Goal: Complete application form

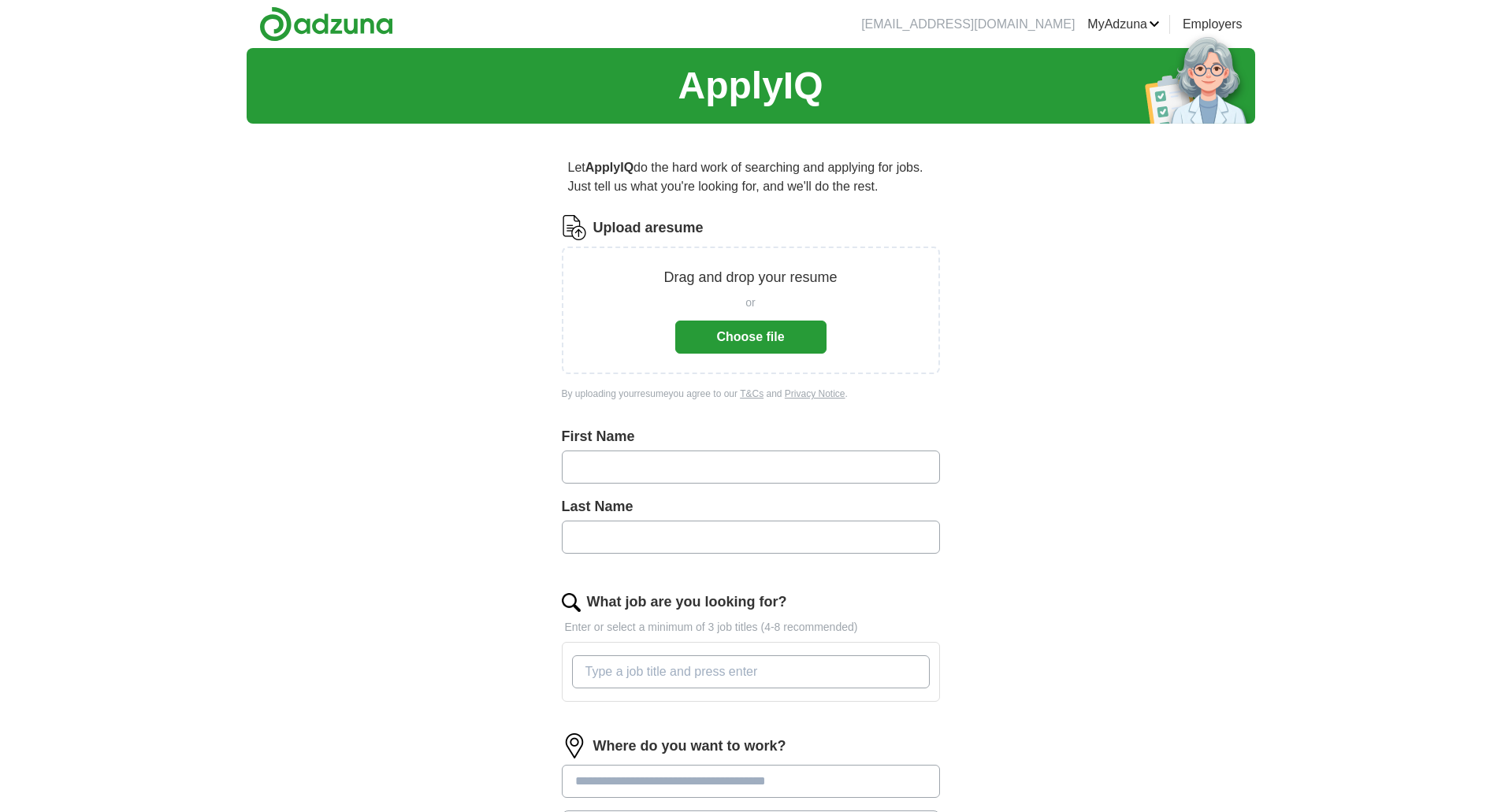
click at [750, 328] on button "Choose file" at bounding box center [750, 337] width 151 height 33
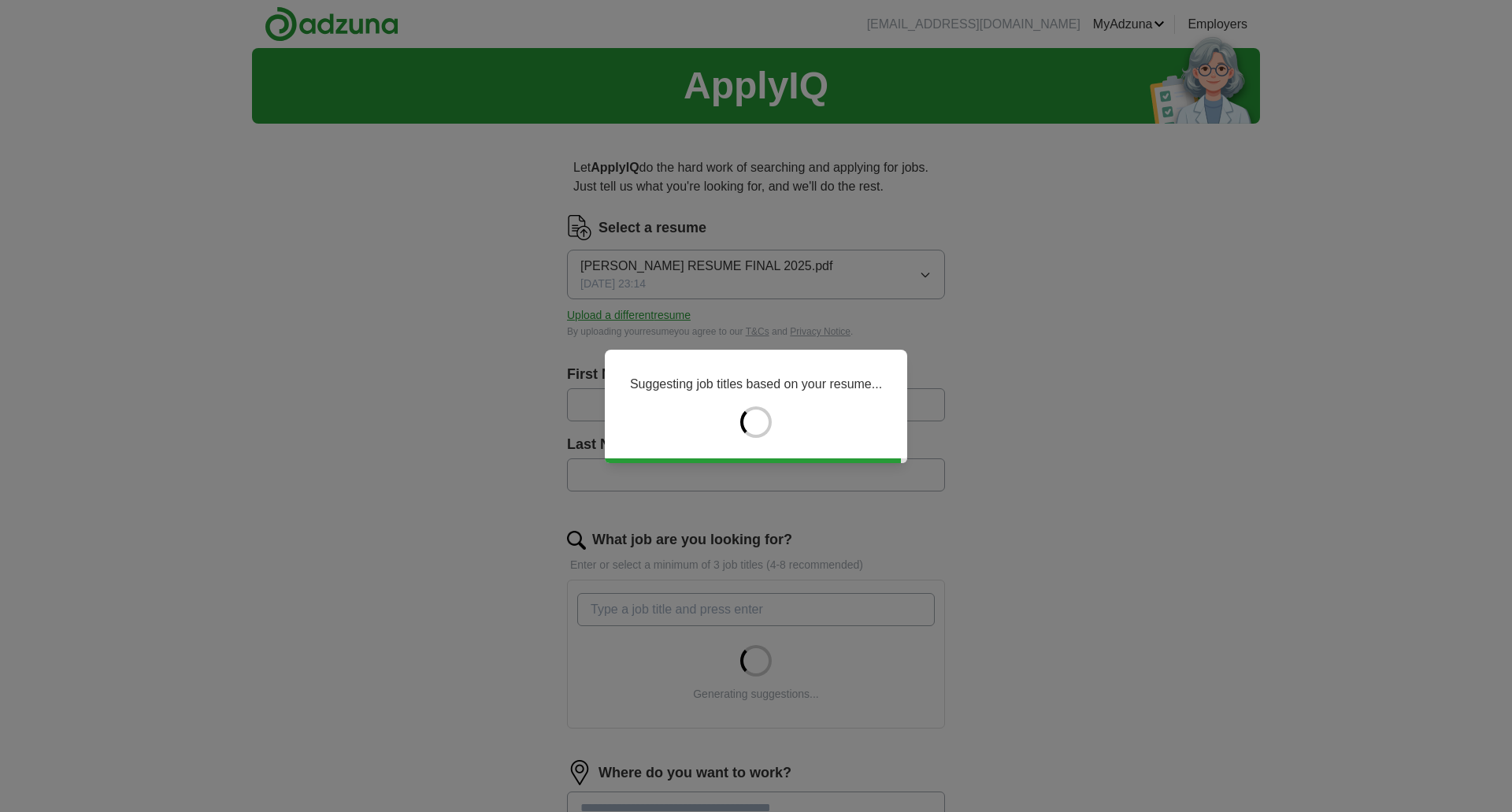
type input "****"
type input "********"
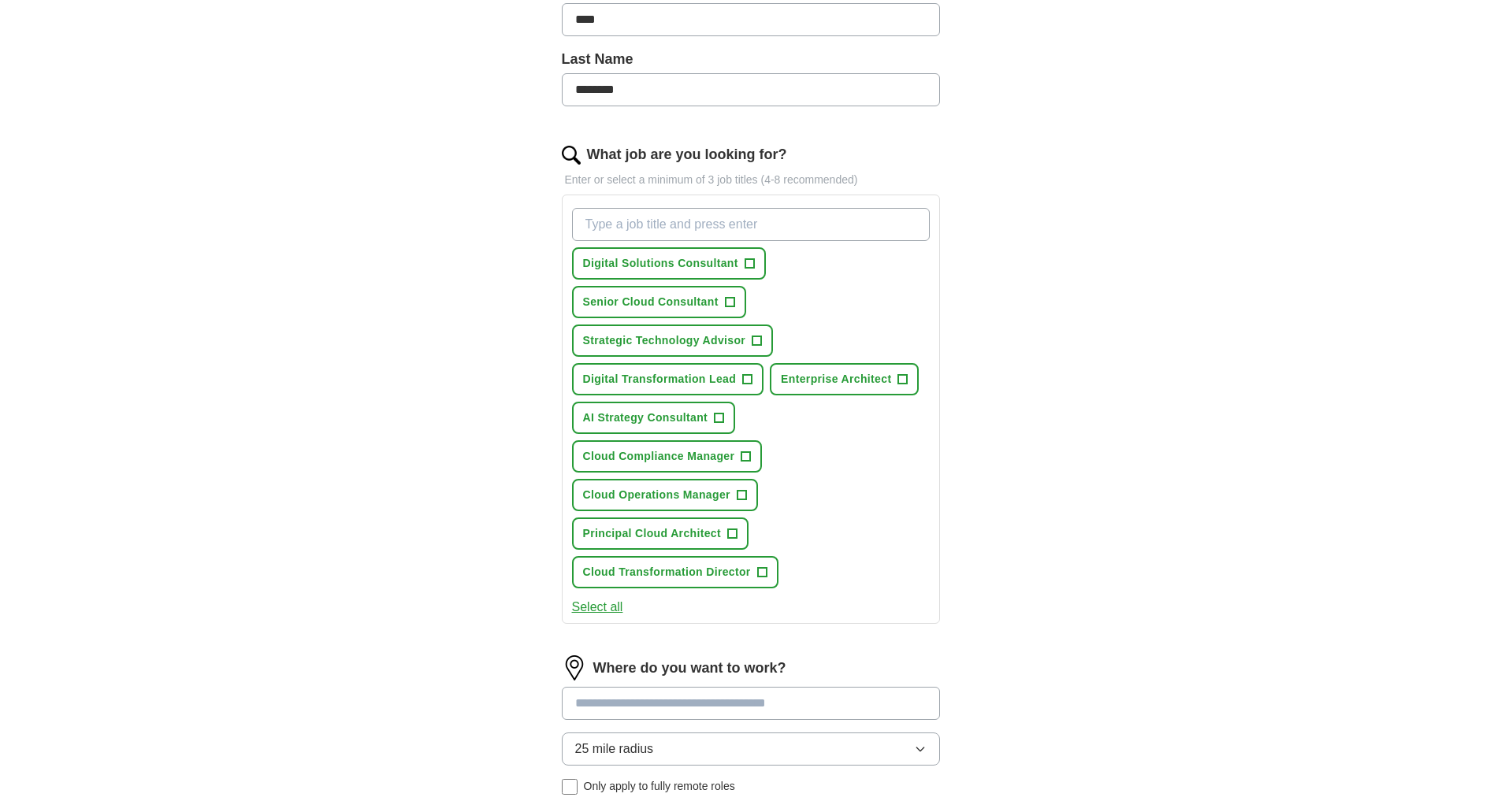
scroll to position [382, 0]
click at [750, 264] on span "+" at bounding box center [749, 267] width 9 height 12
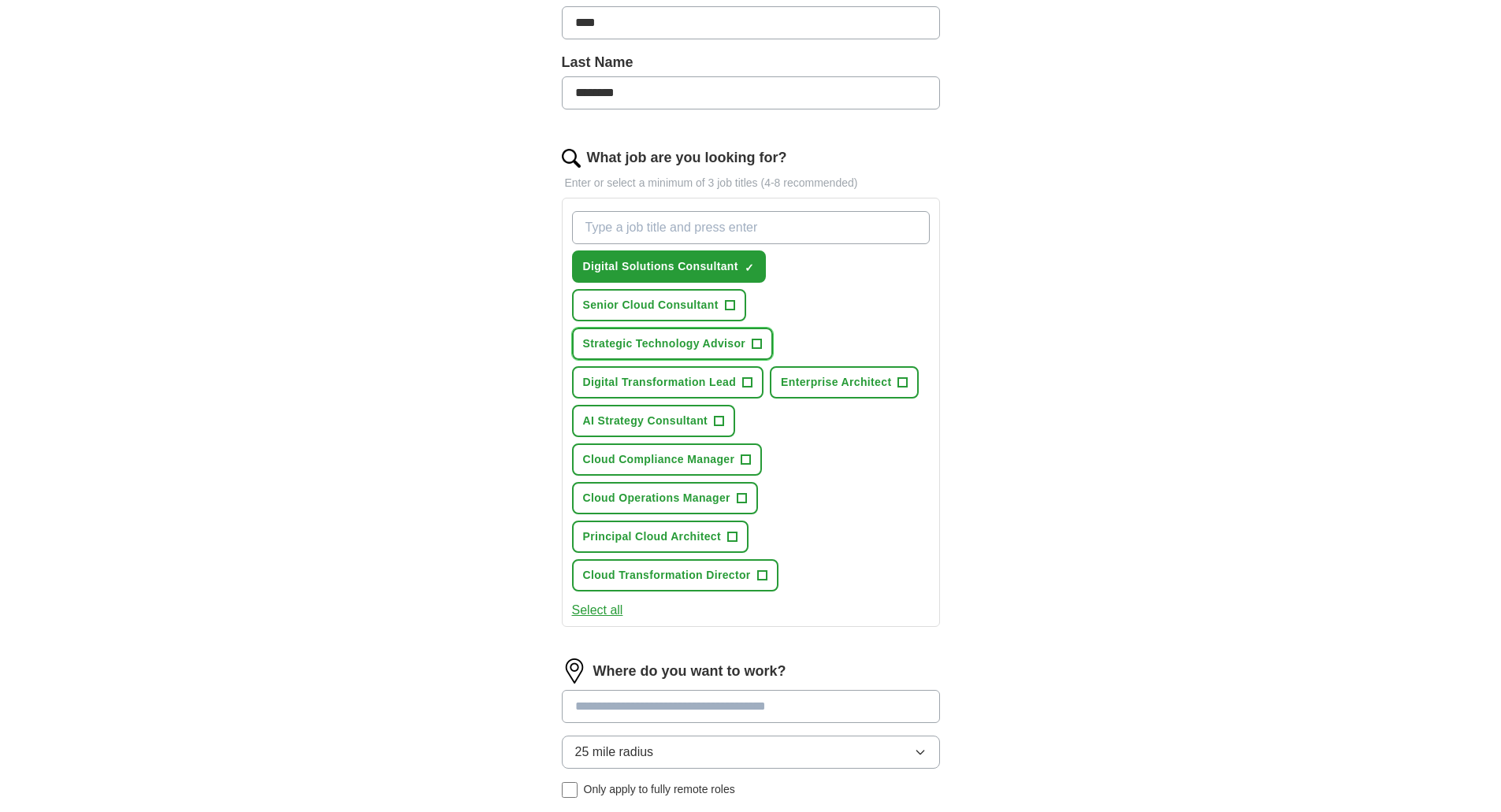
click at [755, 344] on span "+" at bounding box center [756, 344] width 9 height 12
click at [765, 576] on span "+" at bounding box center [761, 575] width 9 height 12
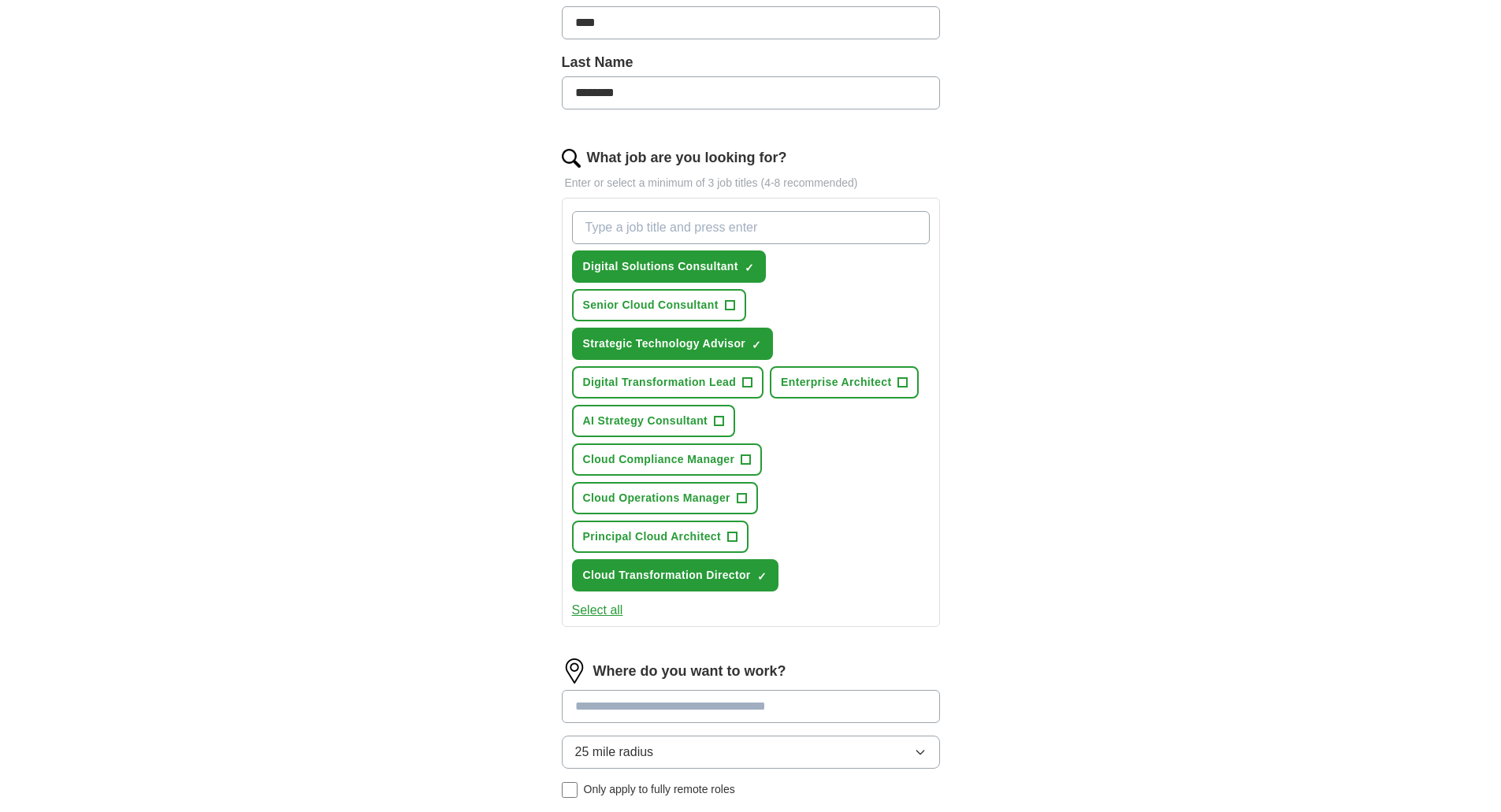
click at [693, 227] on input "What job are you looking for?" at bounding box center [750, 227] width 358 height 33
click at [748, 383] on span "+" at bounding box center [747, 382] width 9 height 12
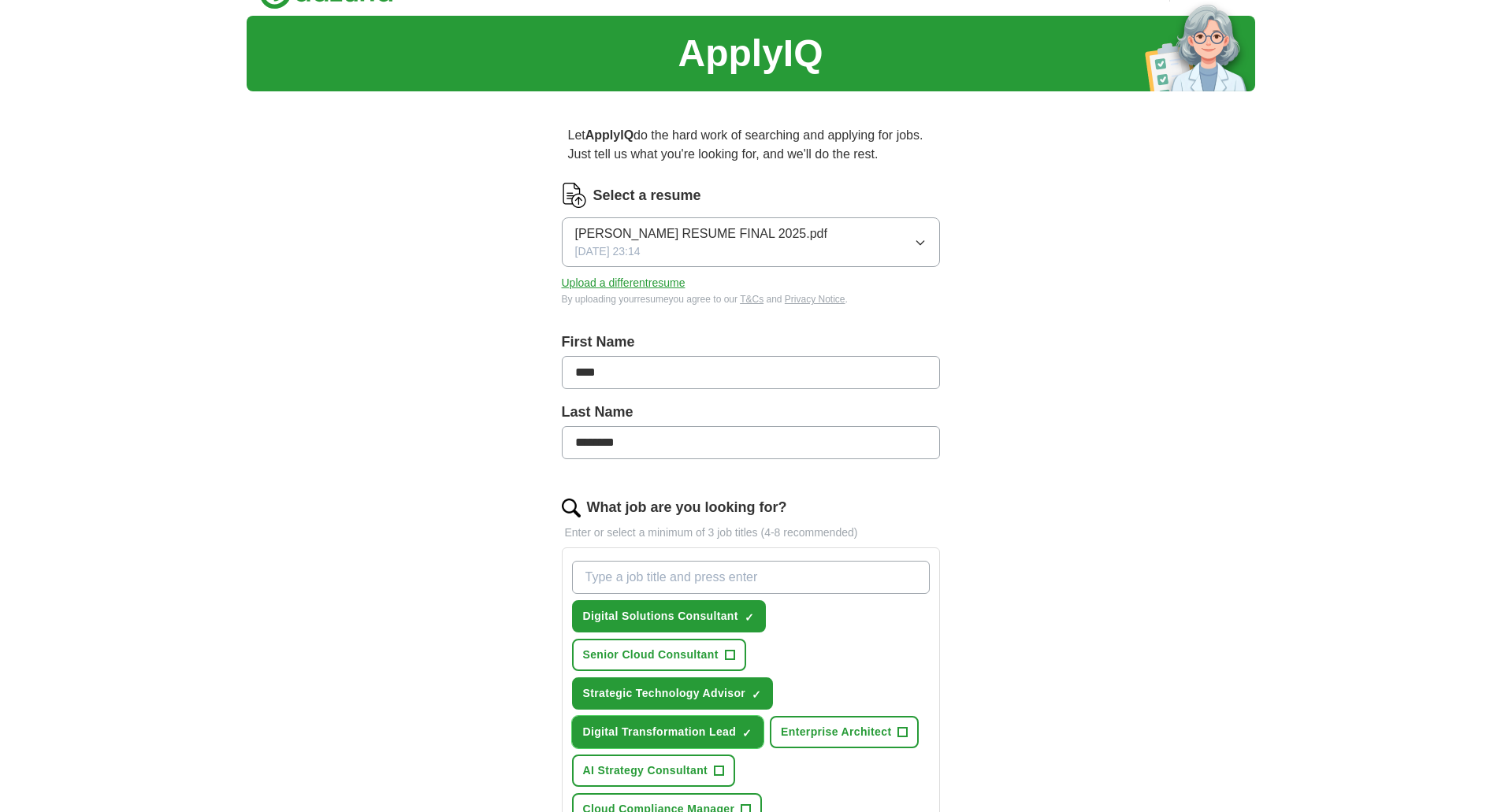
scroll to position [0, 0]
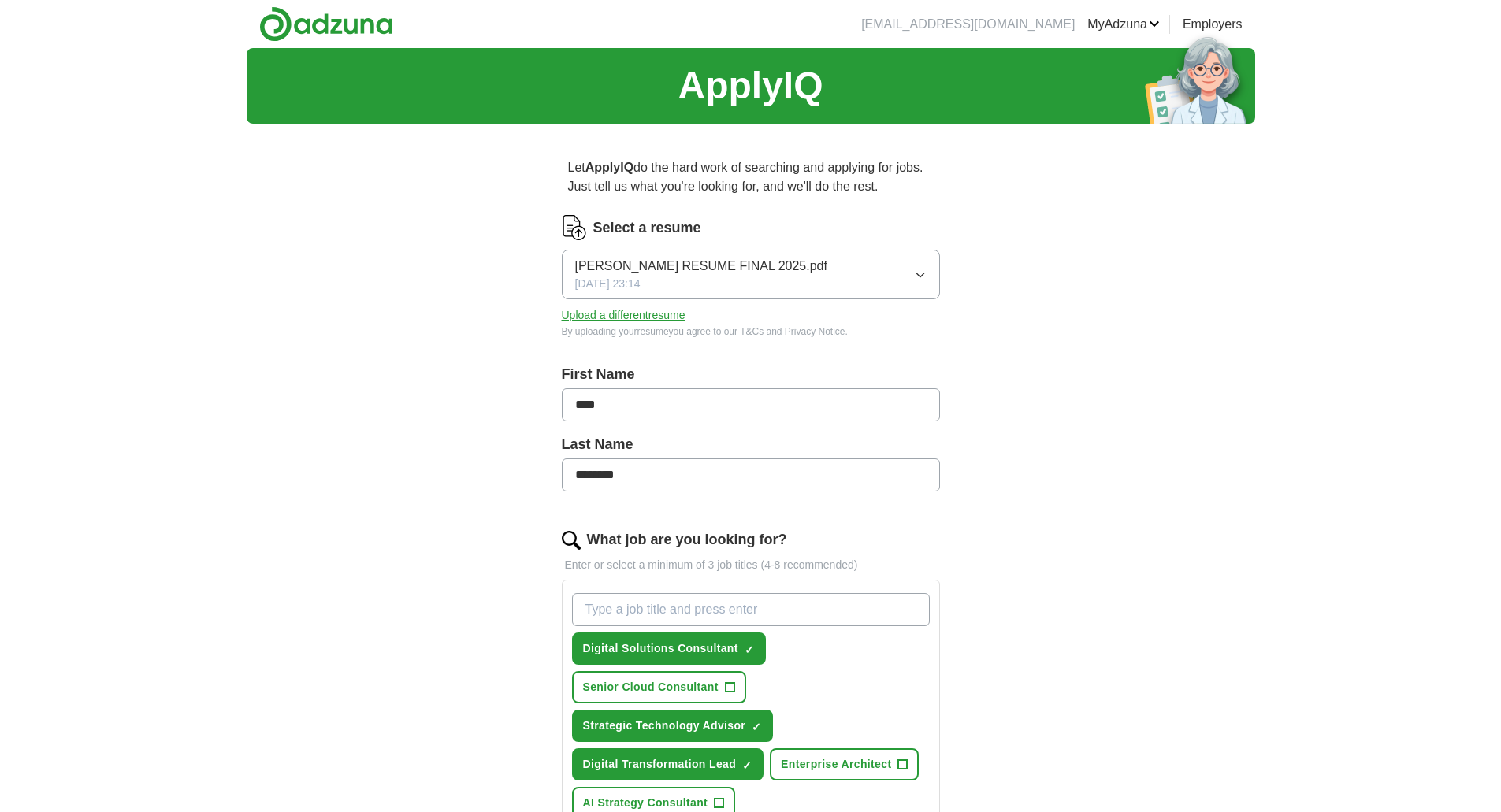
click at [655, 315] on button "Upload a different resume" at bounding box center [624, 316] width 124 height 17
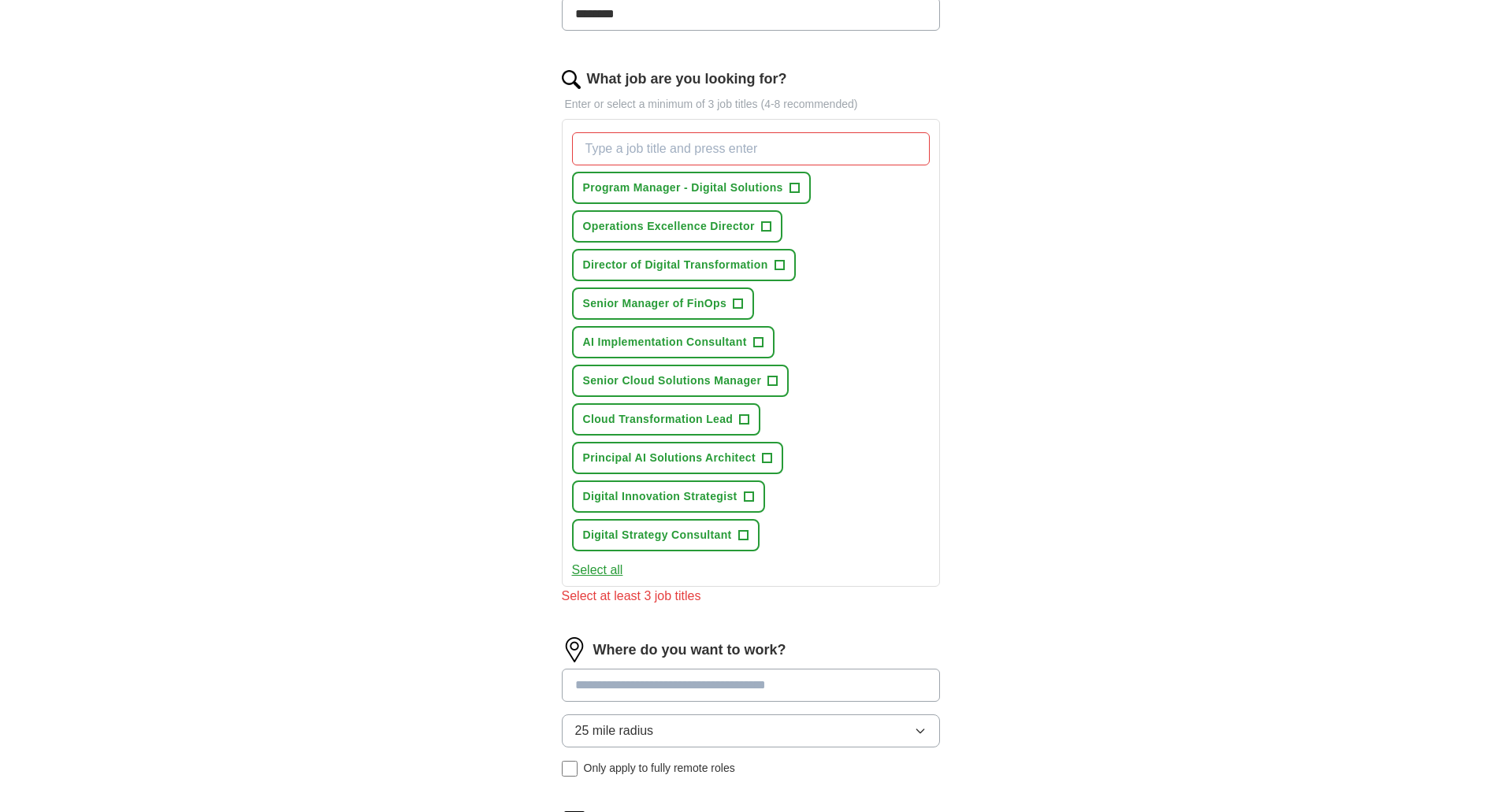
scroll to position [472, 0]
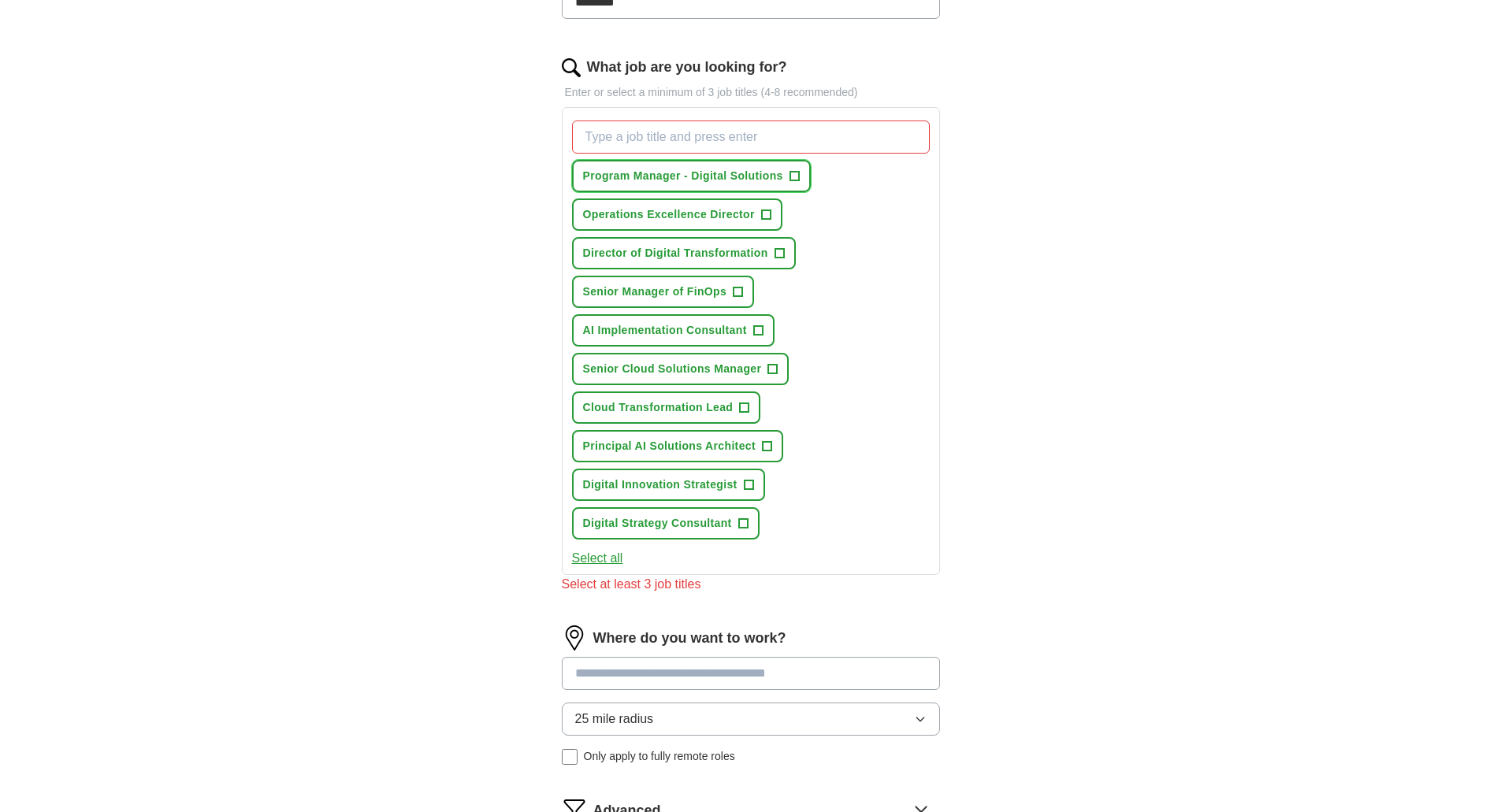
click at [791, 178] on span "+" at bounding box center [793, 176] width 9 height 12
click at [768, 214] on span "+" at bounding box center [765, 215] width 9 height 12
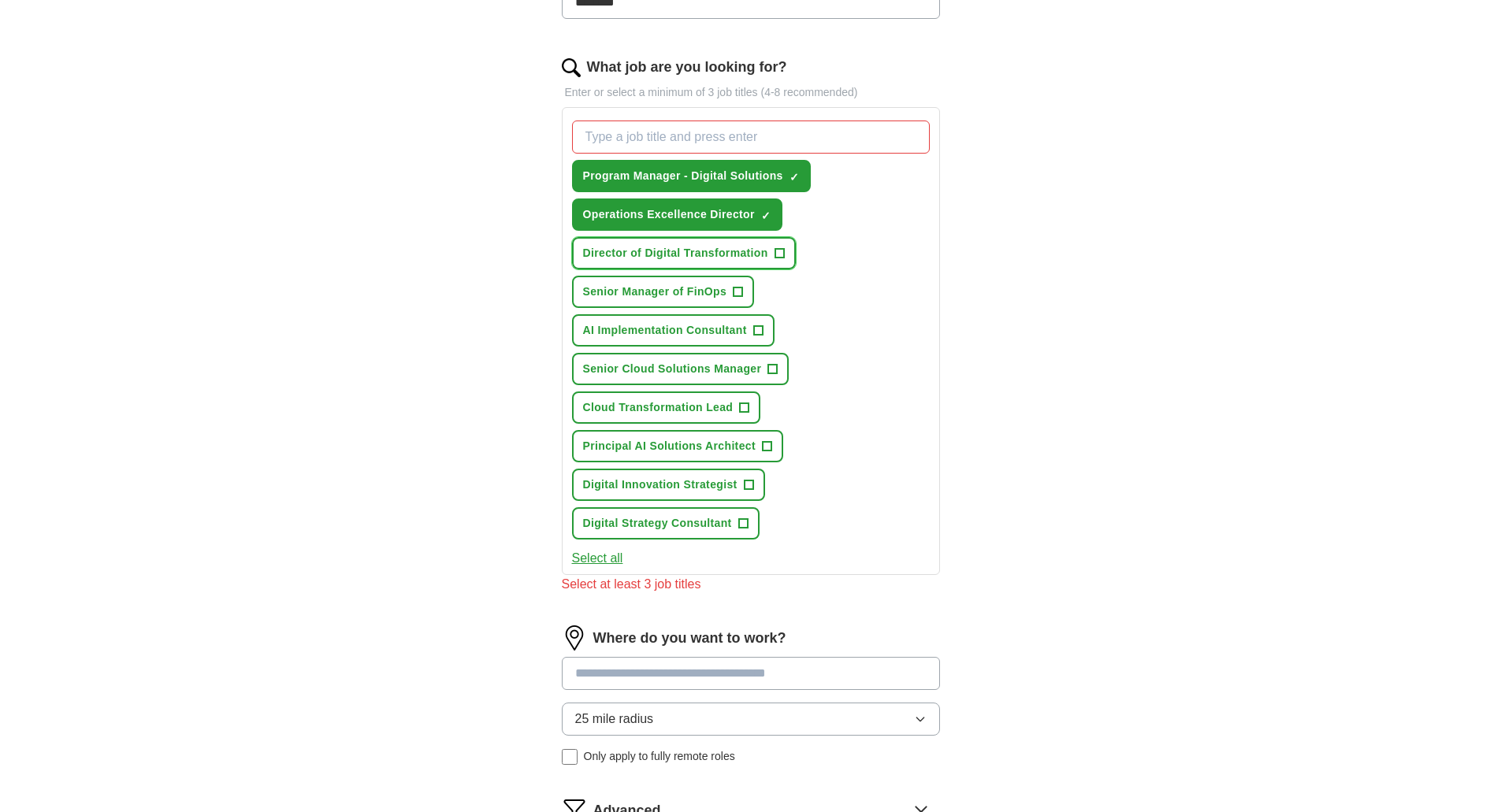
click at [785, 250] on button "Director of Digital Transformation +" at bounding box center [684, 253] width 224 height 32
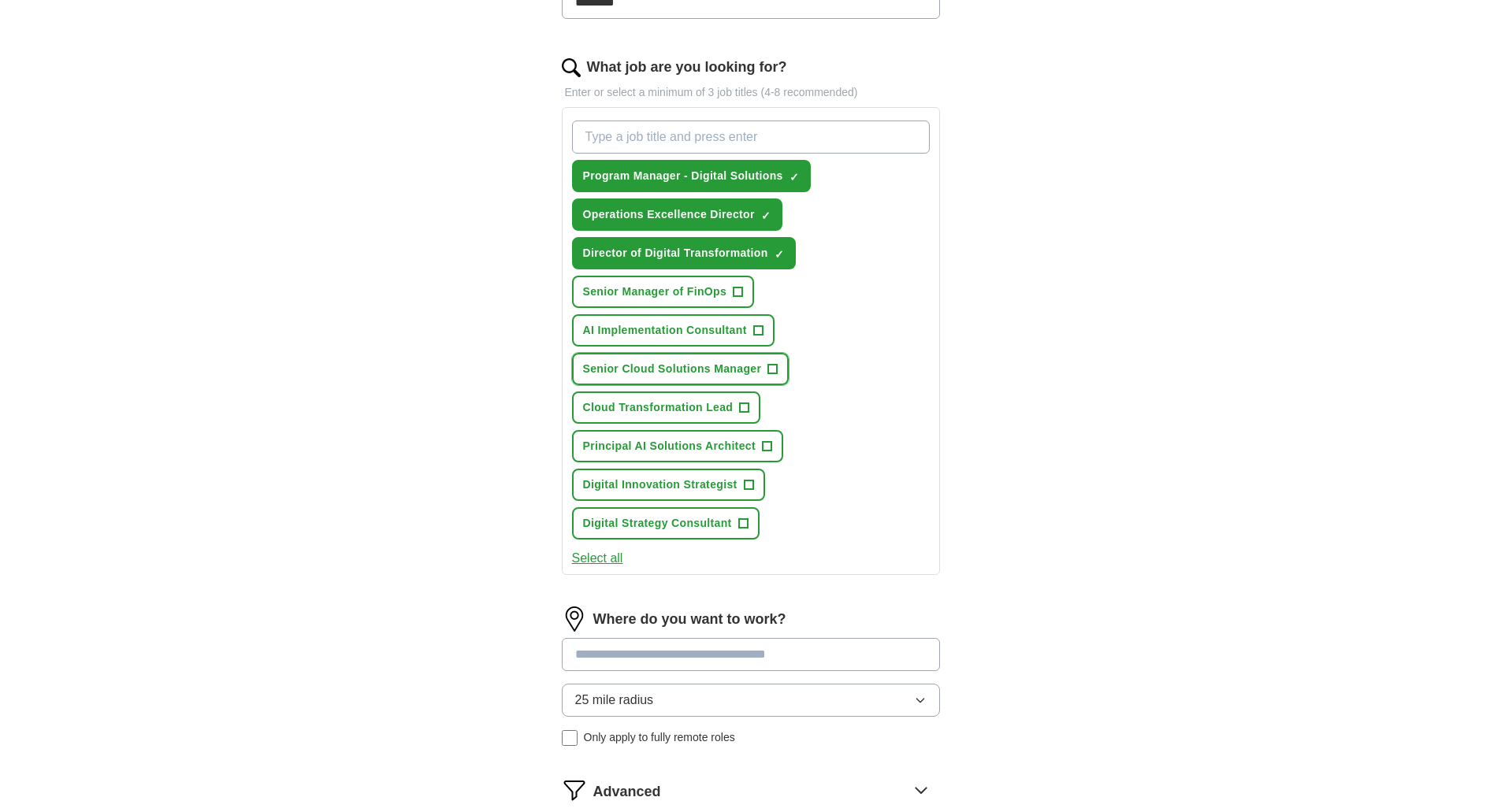
click at [770, 367] on span "+" at bounding box center [772, 368] width 9 height 12
click at [748, 411] on span "+" at bounding box center [744, 407] width 9 height 12
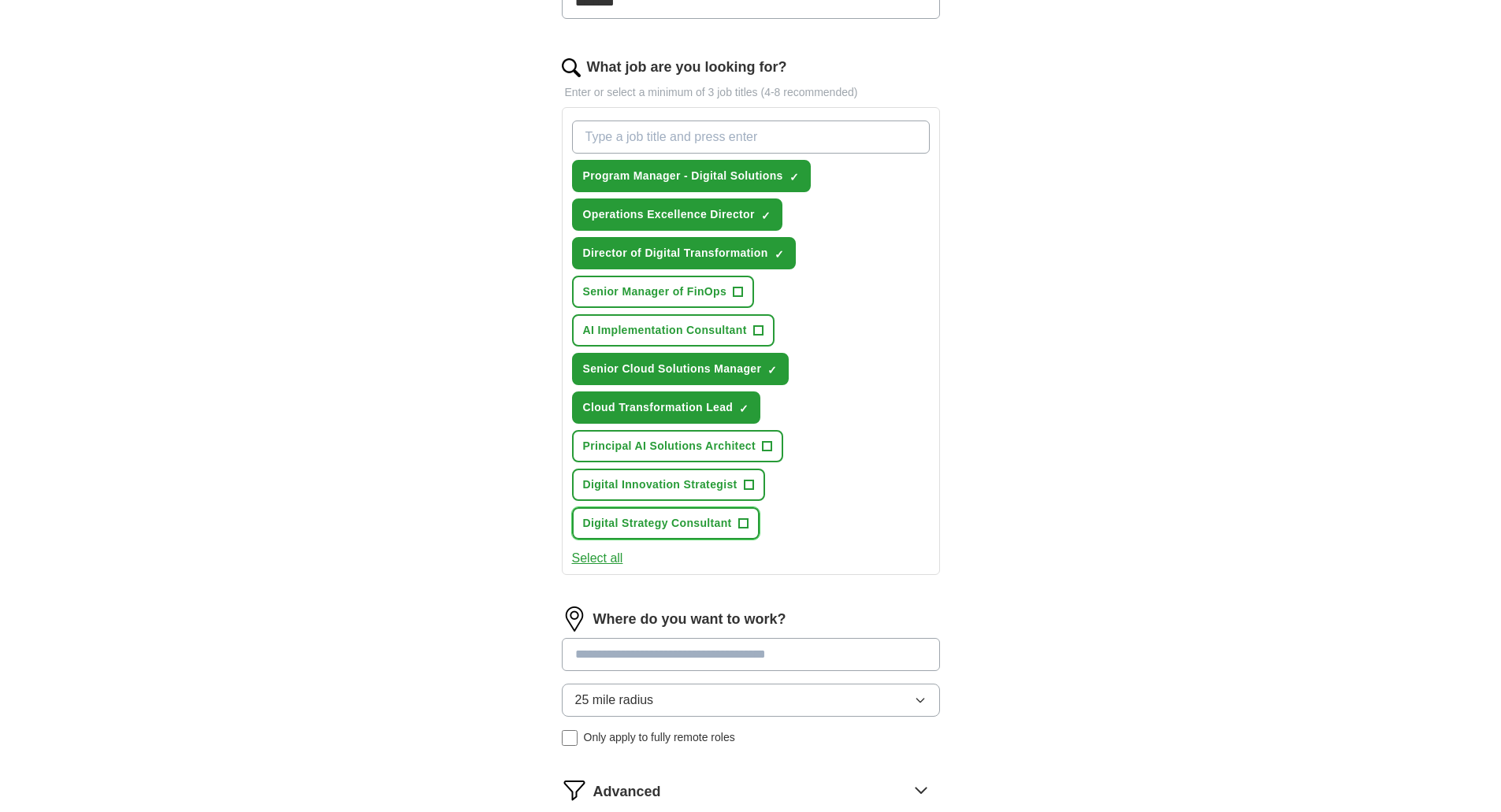
click at [741, 523] on span "+" at bounding box center [742, 523] width 9 height 12
click at [741, 485] on button "Digital Innovation Strategist +" at bounding box center [669, 484] width 193 height 32
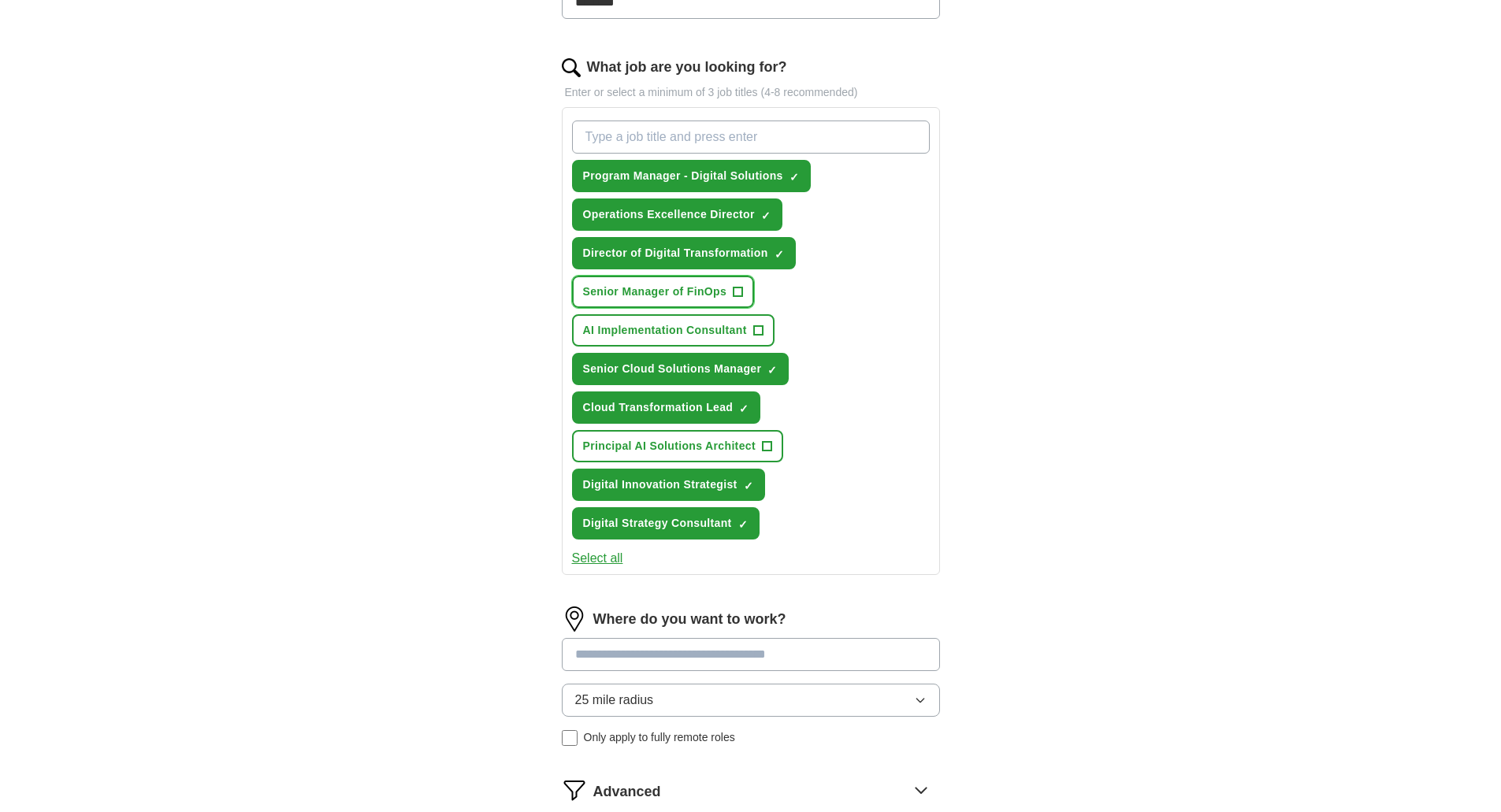
click at [746, 292] on button "Senior Manager of FinOps +" at bounding box center [663, 292] width 183 height 32
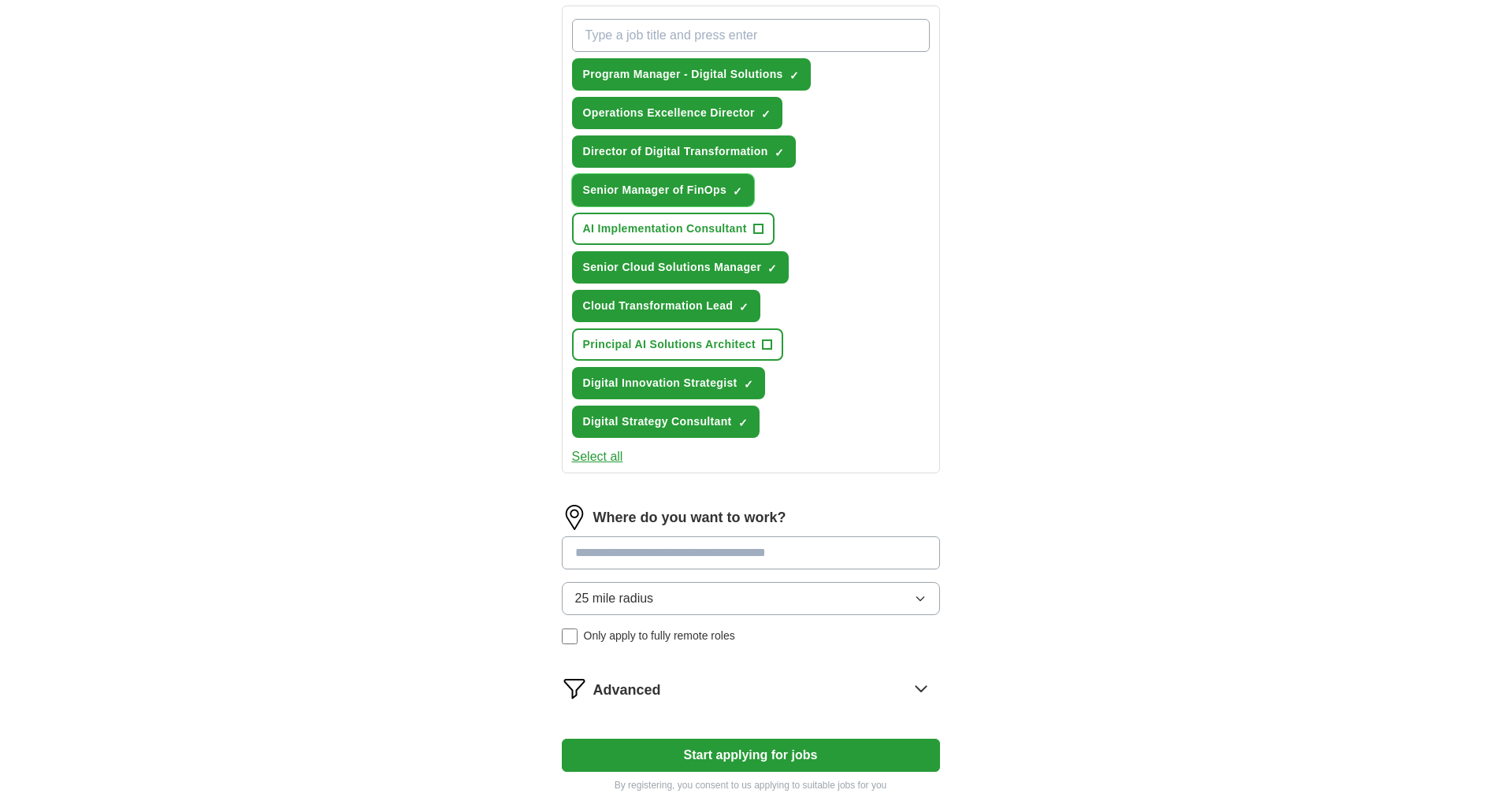
scroll to position [394, 0]
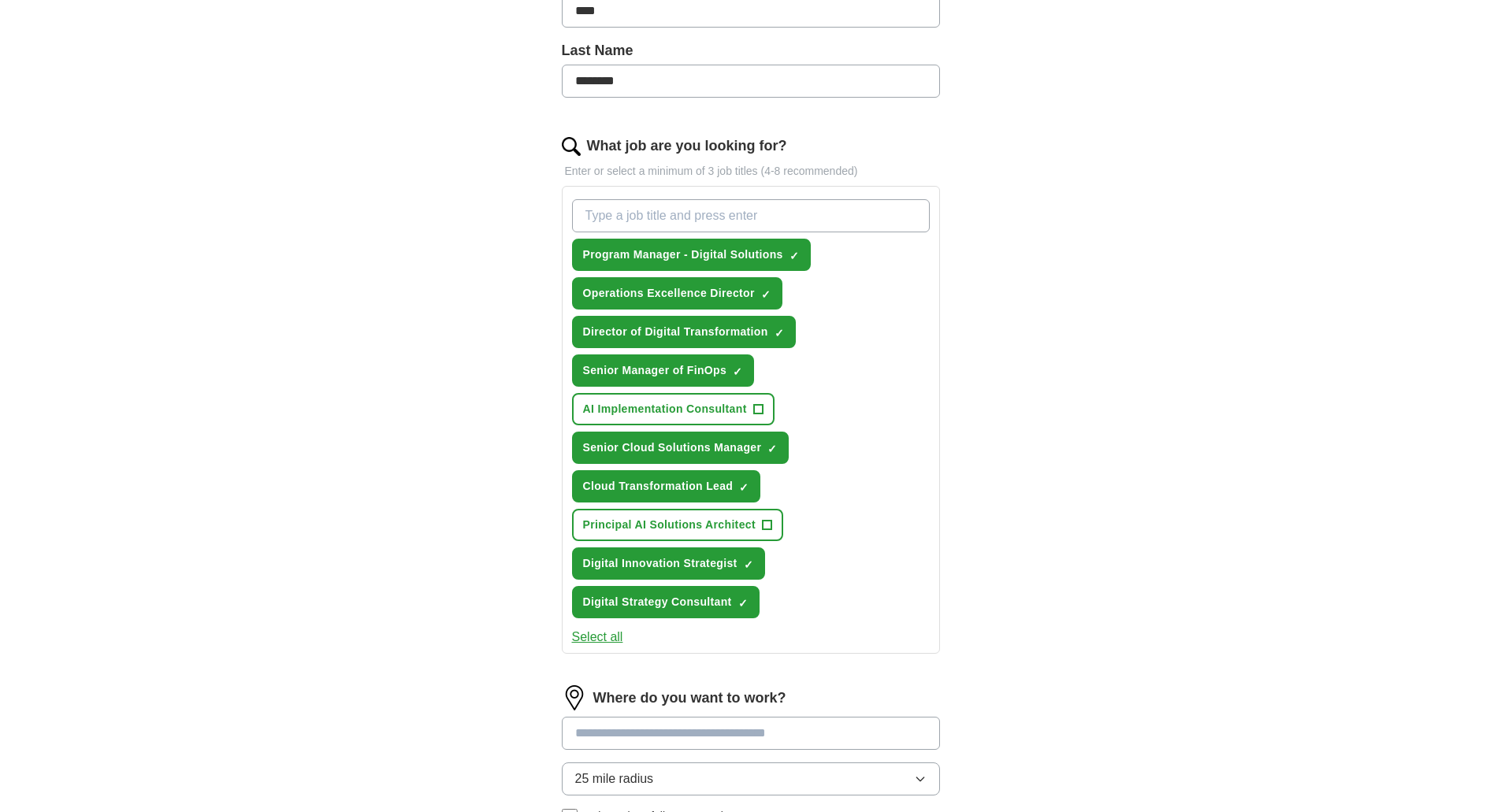
click at [654, 219] on input "What job are you looking for?" at bounding box center [750, 216] width 358 height 33
type input "sales engineer"
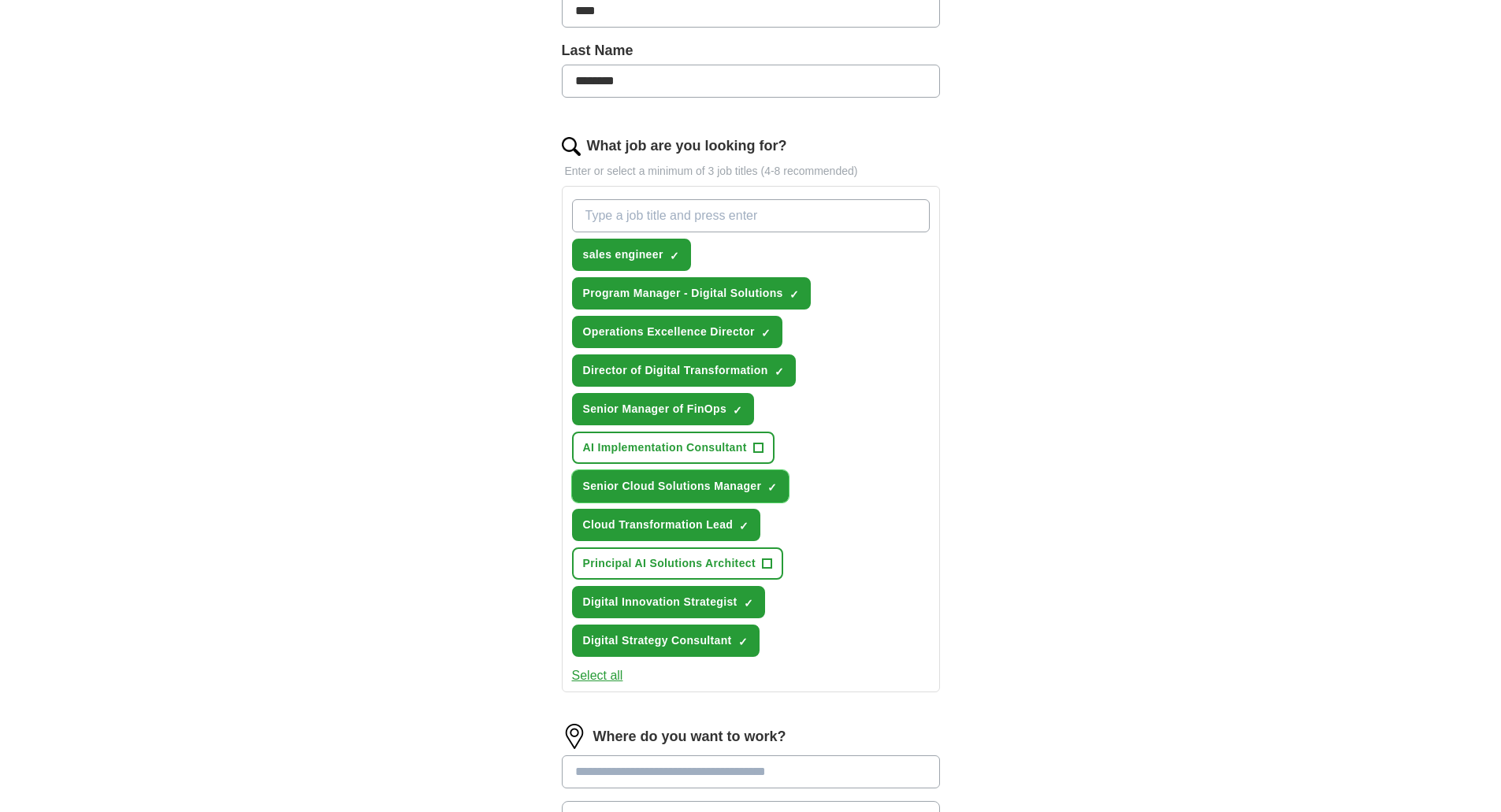
click at [0, 0] on span "×" at bounding box center [0, 0] width 0 height 0
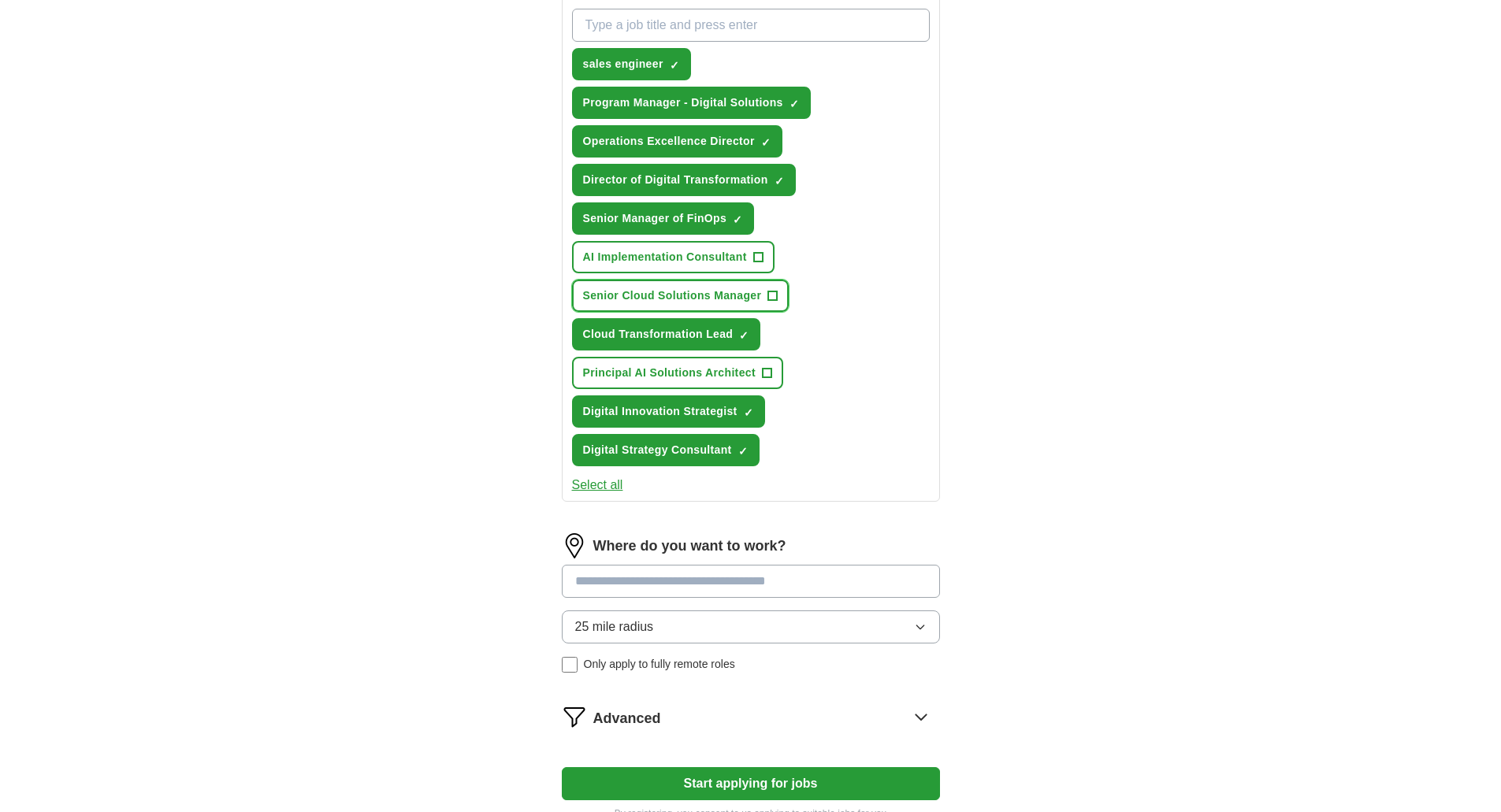
scroll to position [302, 0]
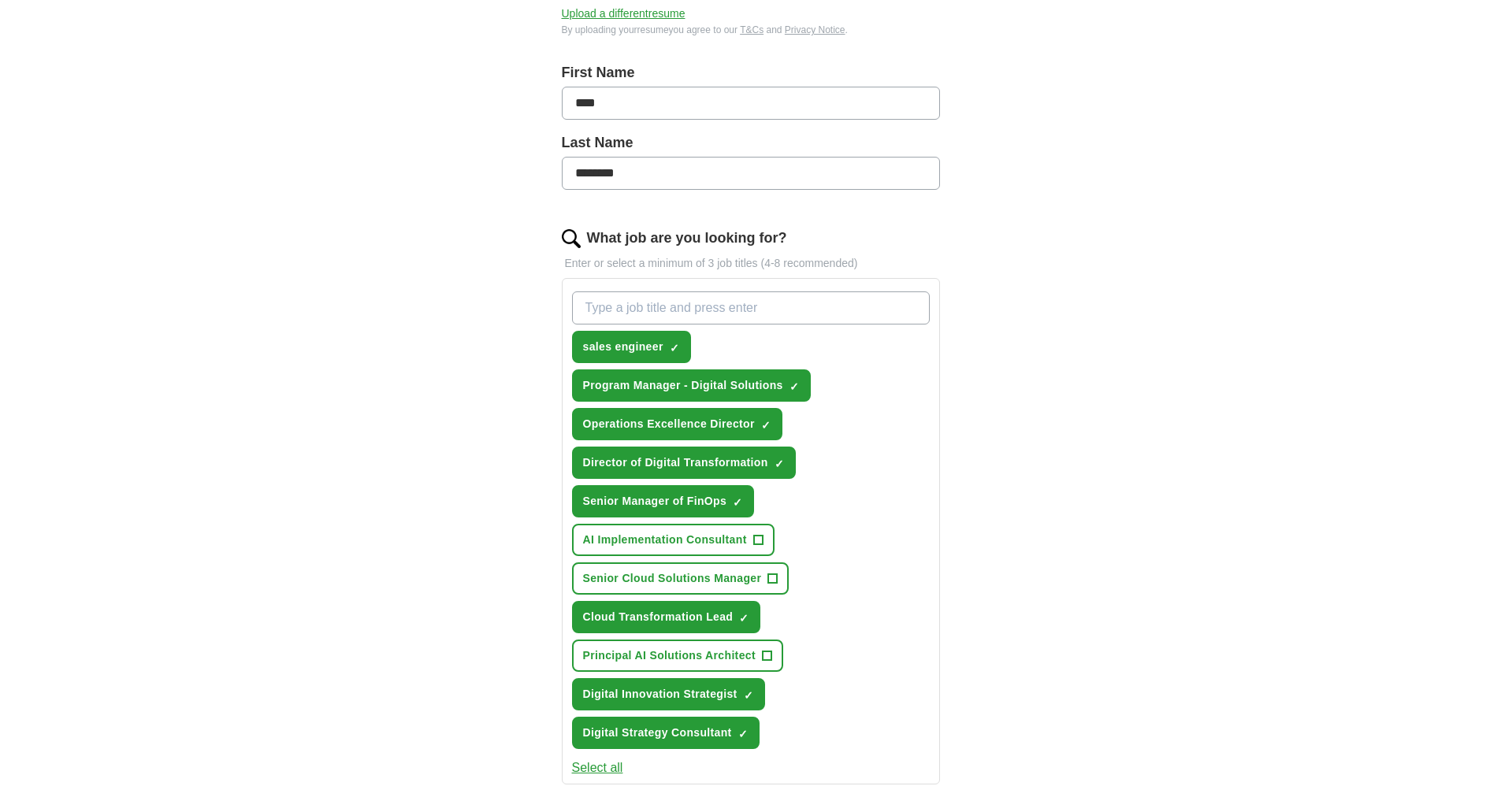
click at [616, 313] on input "What job are you looking for?" at bounding box center [750, 308] width 358 height 33
type input "technology financial manager"
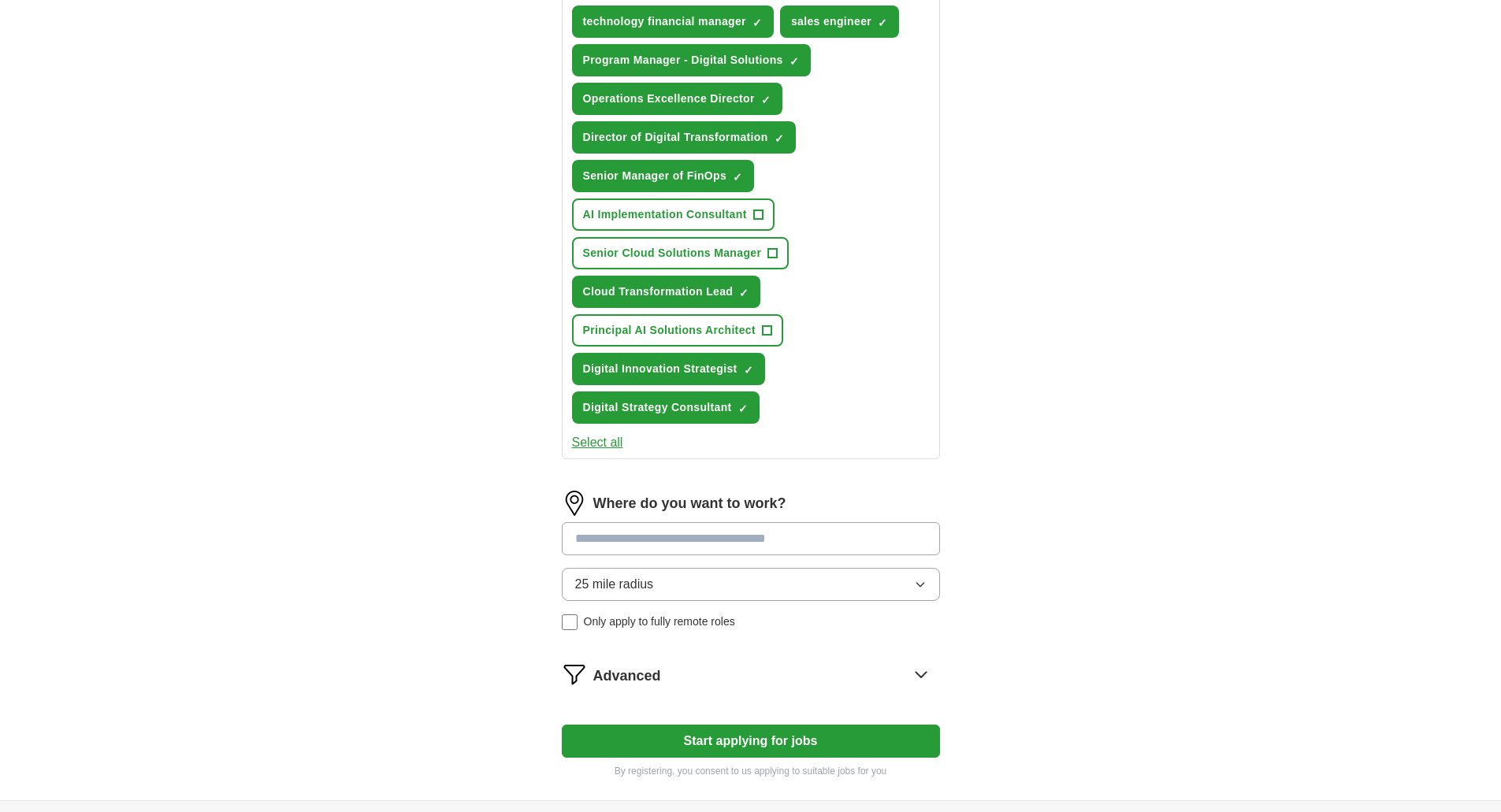
scroll to position [696, 0]
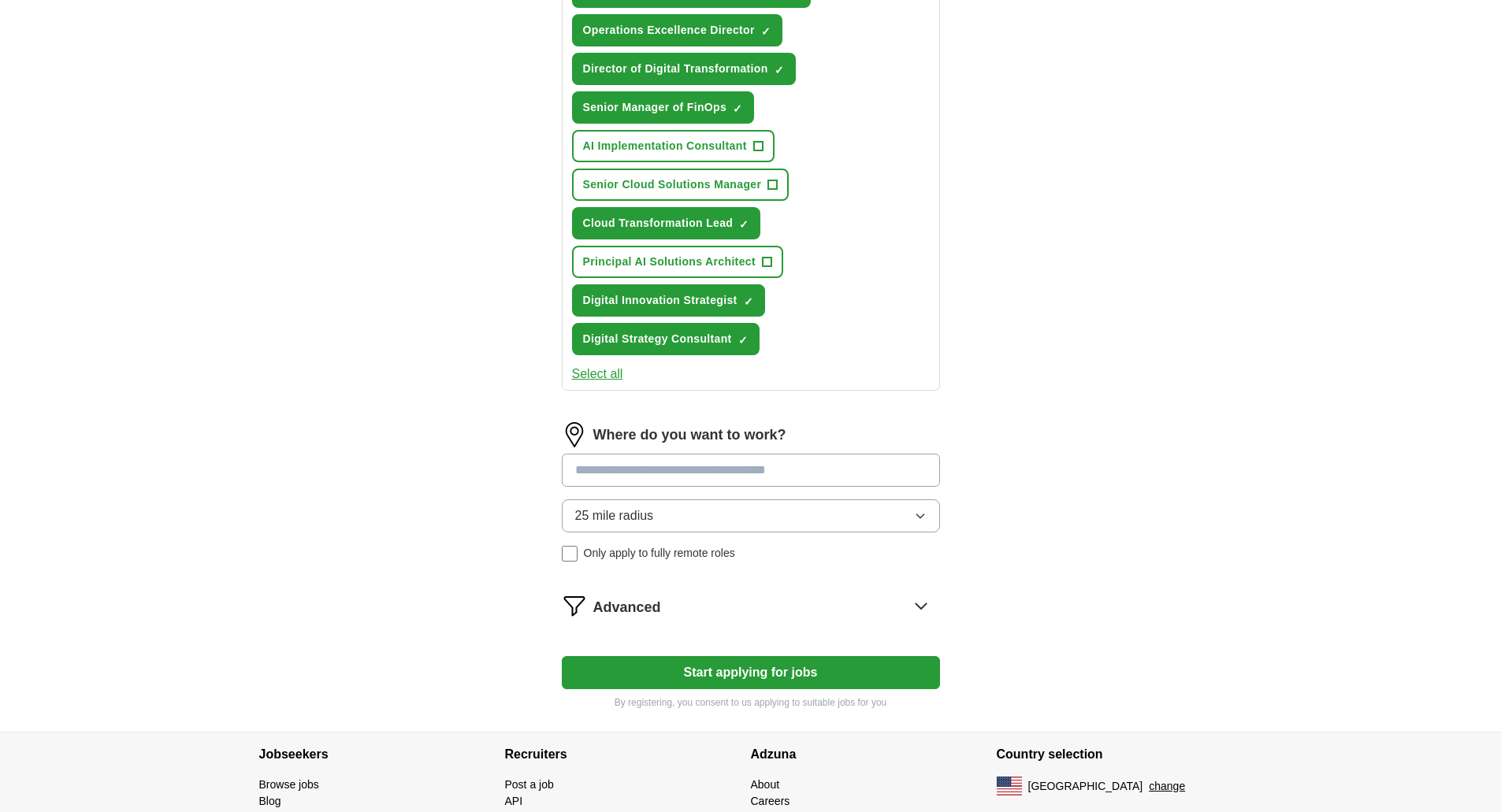
click at [669, 509] on button "25 mile radius" at bounding box center [751, 515] width 379 height 33
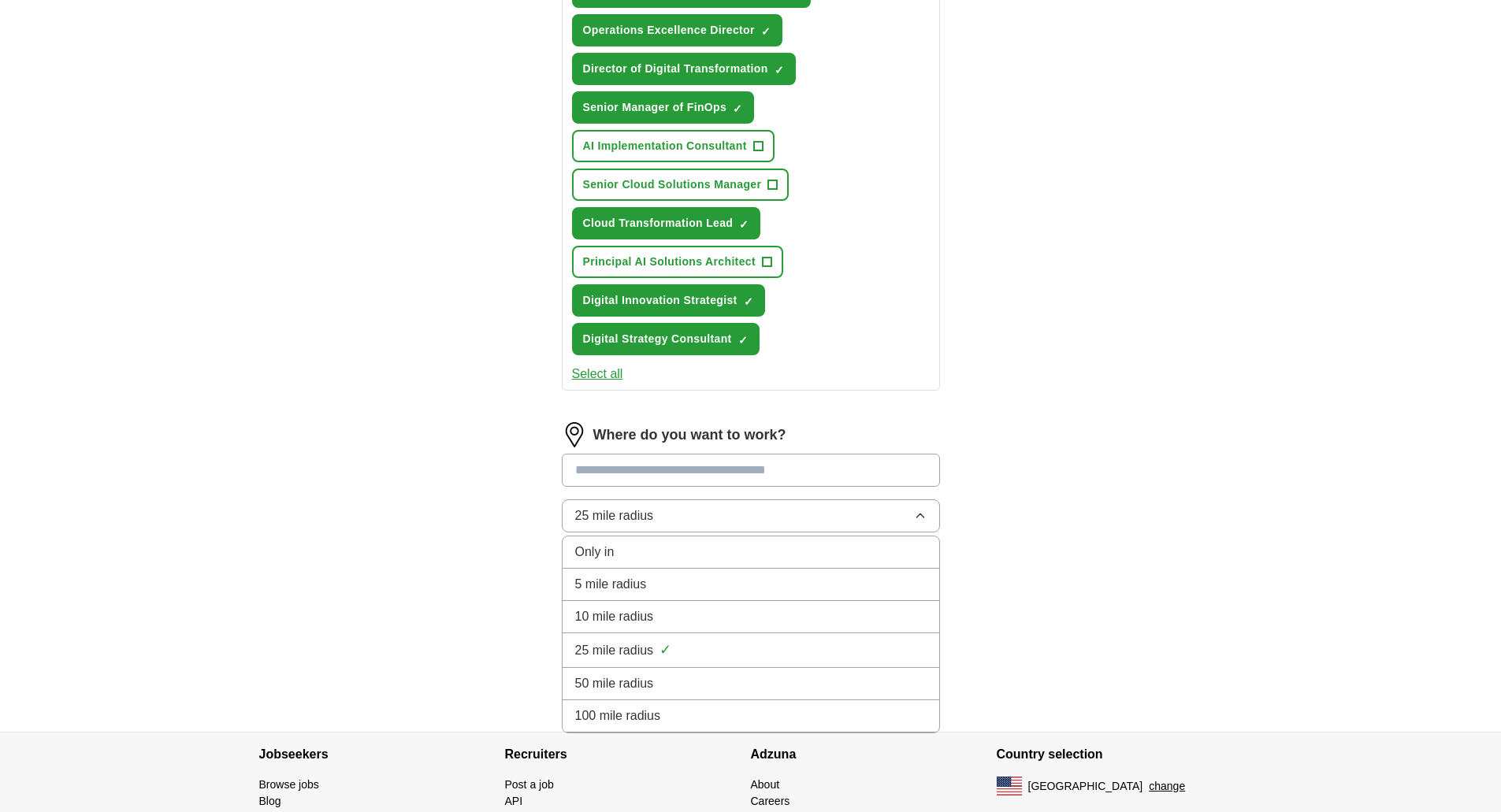
drag, startPoint x: 629, startPoint y: 709, endPoint x: 924, endPoint y: 723, distance: 295.3
click at [630, 709] on span "100 mile radius" at bounding box center [618, 715] width 86 height 19
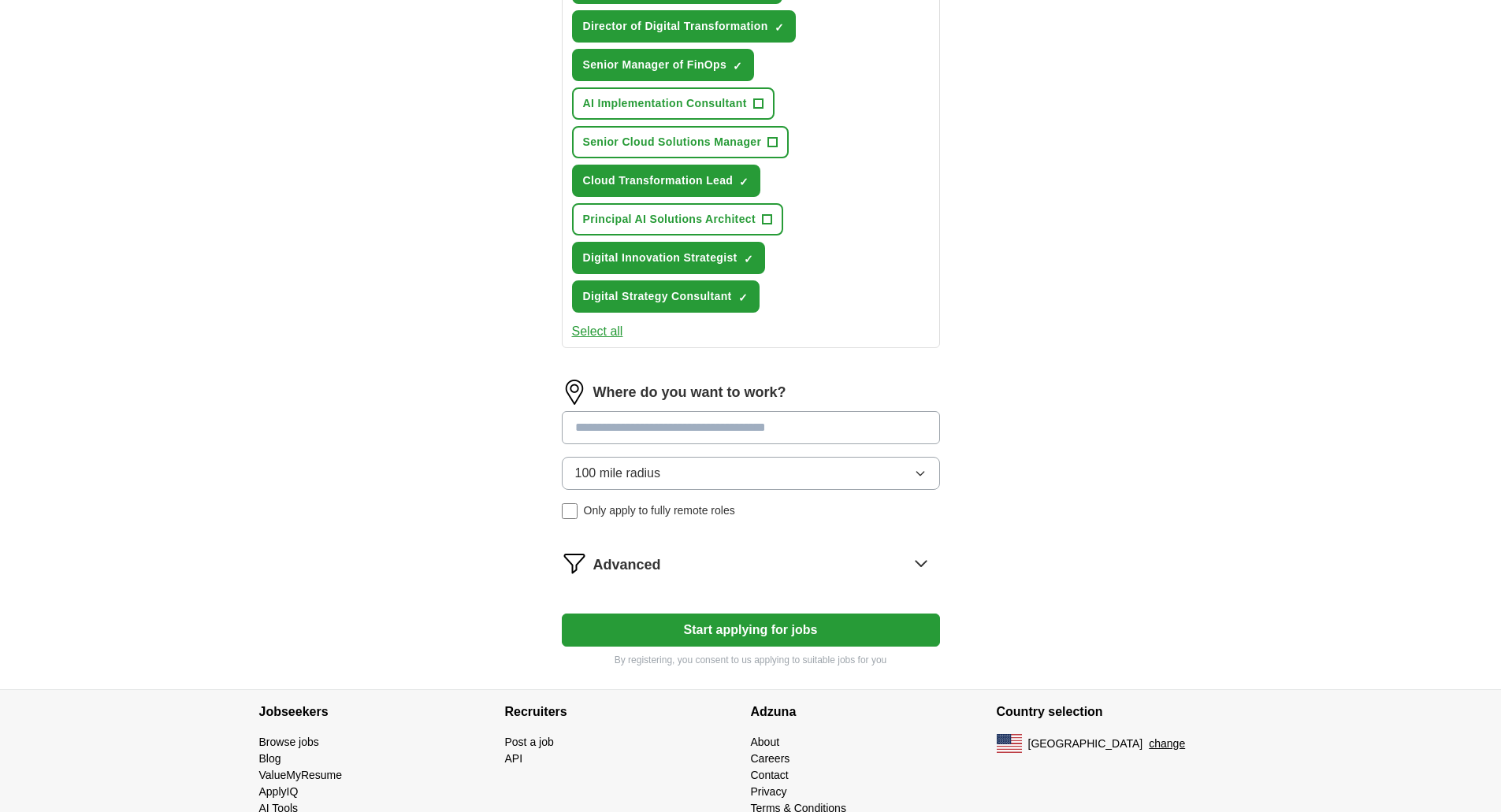
scroll to position [774, 0]
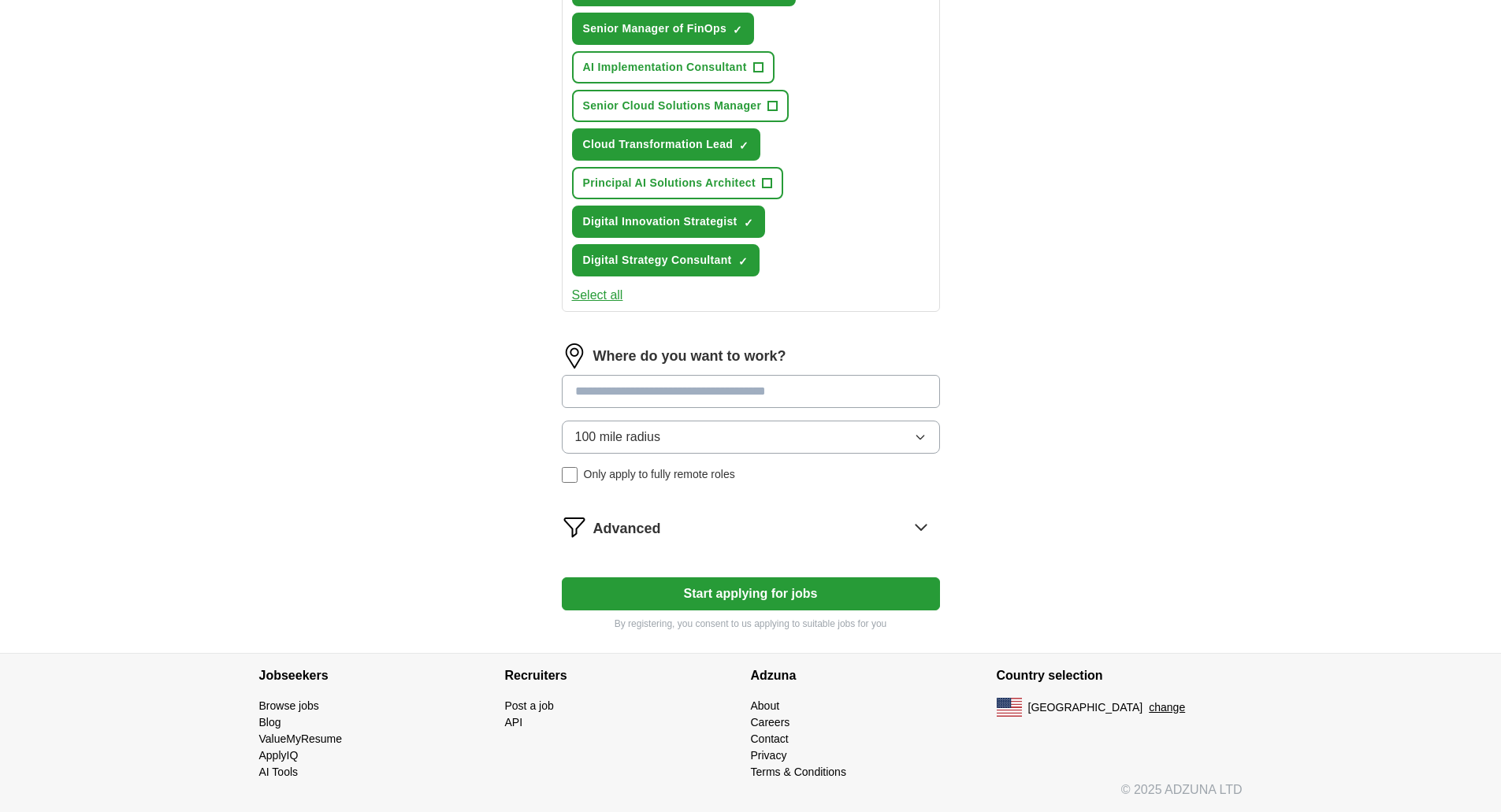
click at [761, 597] on button "Start applying for jobs" at bounding box center [751, 594] width 379 height 33
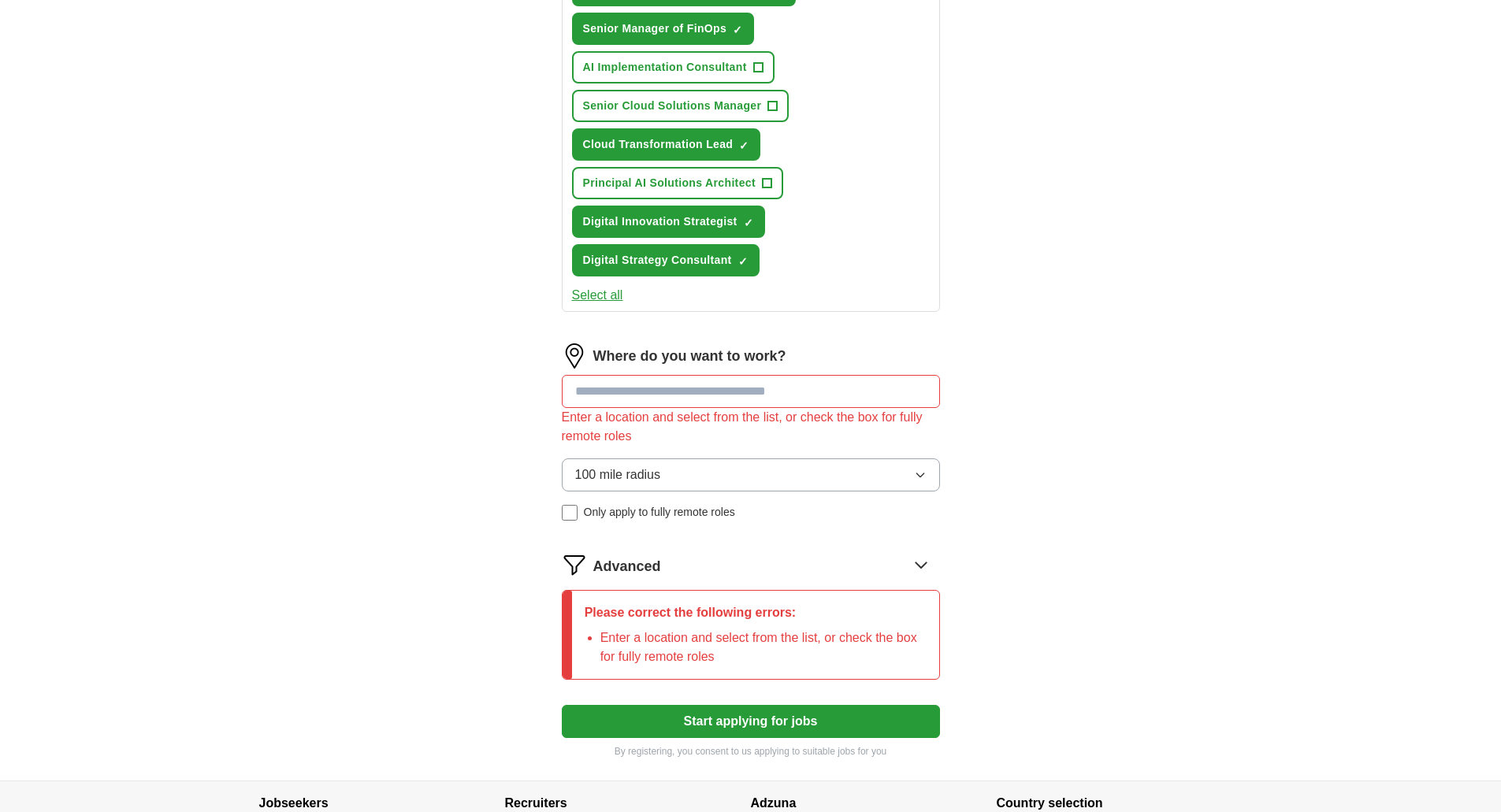
drag, startPoint x: 617, startPoint y: 363, endPoint x: 627, endPoint y: 378, distance: 18.0
click at [617, 364] on label "Where do you want to work?" at bounding box center [690, 356] width 193 height 21
click at [622, 396] on input at bounding box center [751, 392] width 379 height 33
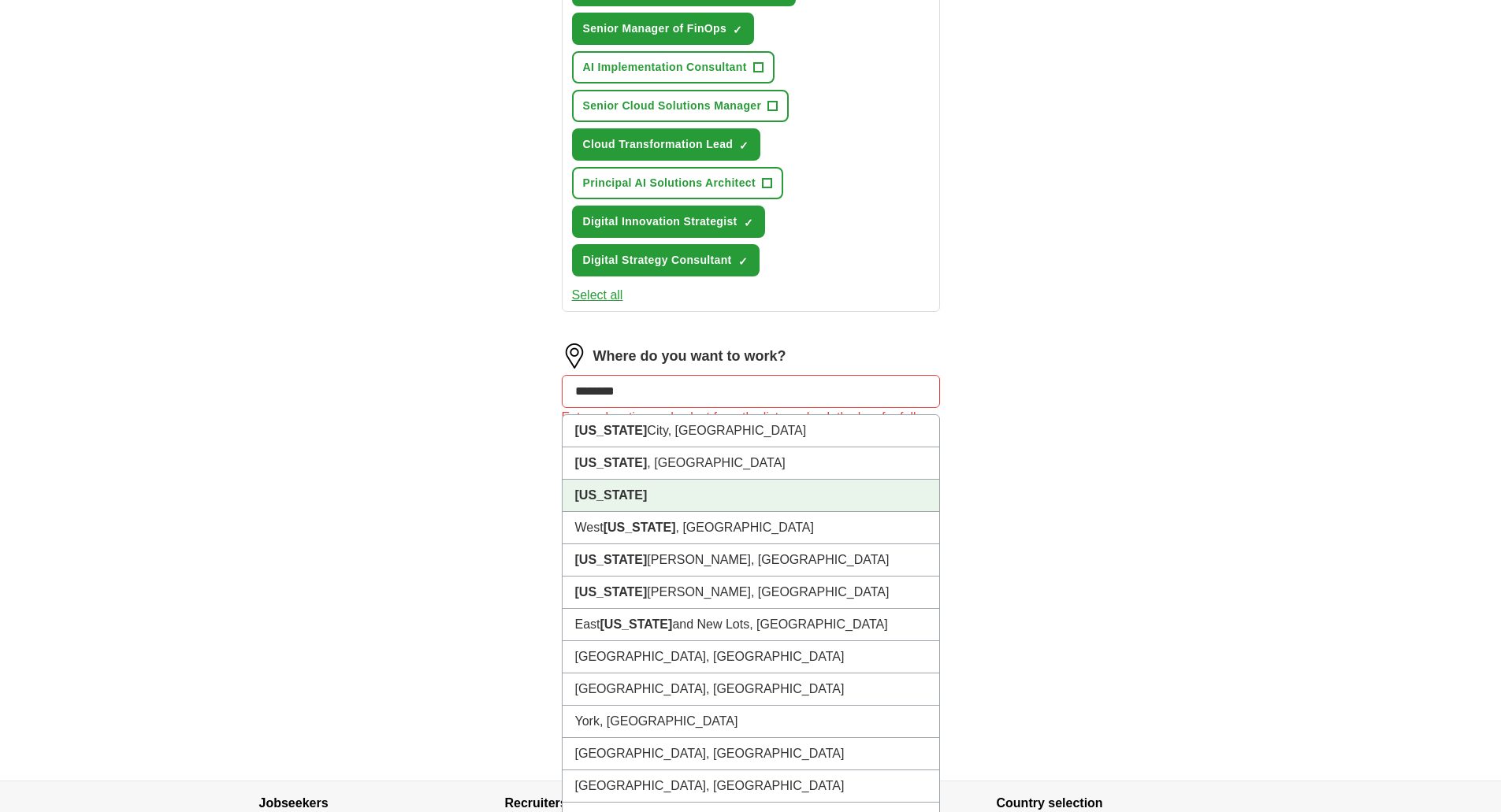
click at [627, 496] on strong "[US_STATE]" at bounding box center [612, 495] width 73 height 13
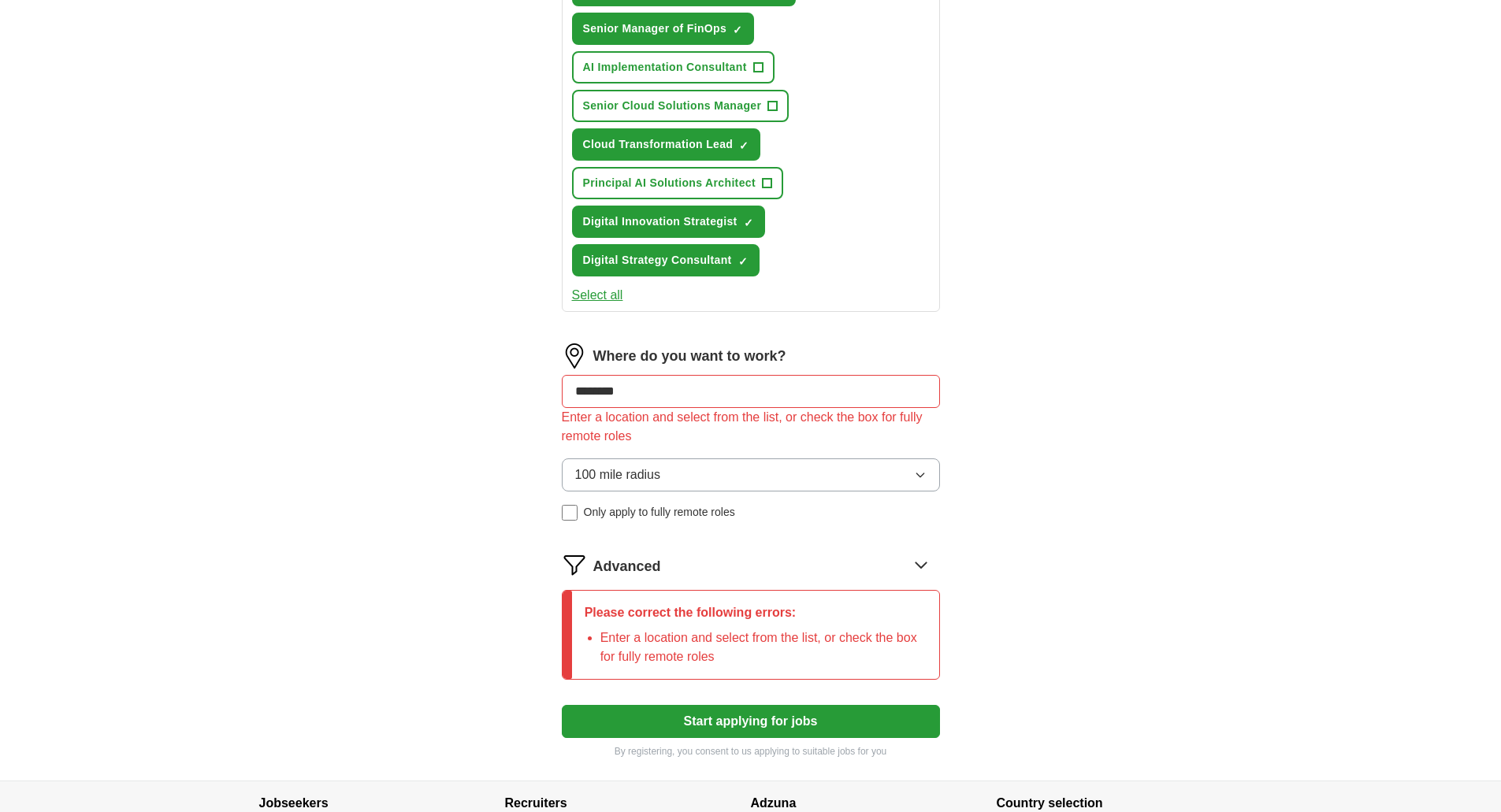
type input "********"
click at [727, 521] on div "Where do you want to work? ******** Enter a location and select from the list, …" at bounding box center [751, 439] width 379 height 190
click at [650, 394] on input "********" at bounding box center [751, 392] width 379 height 33
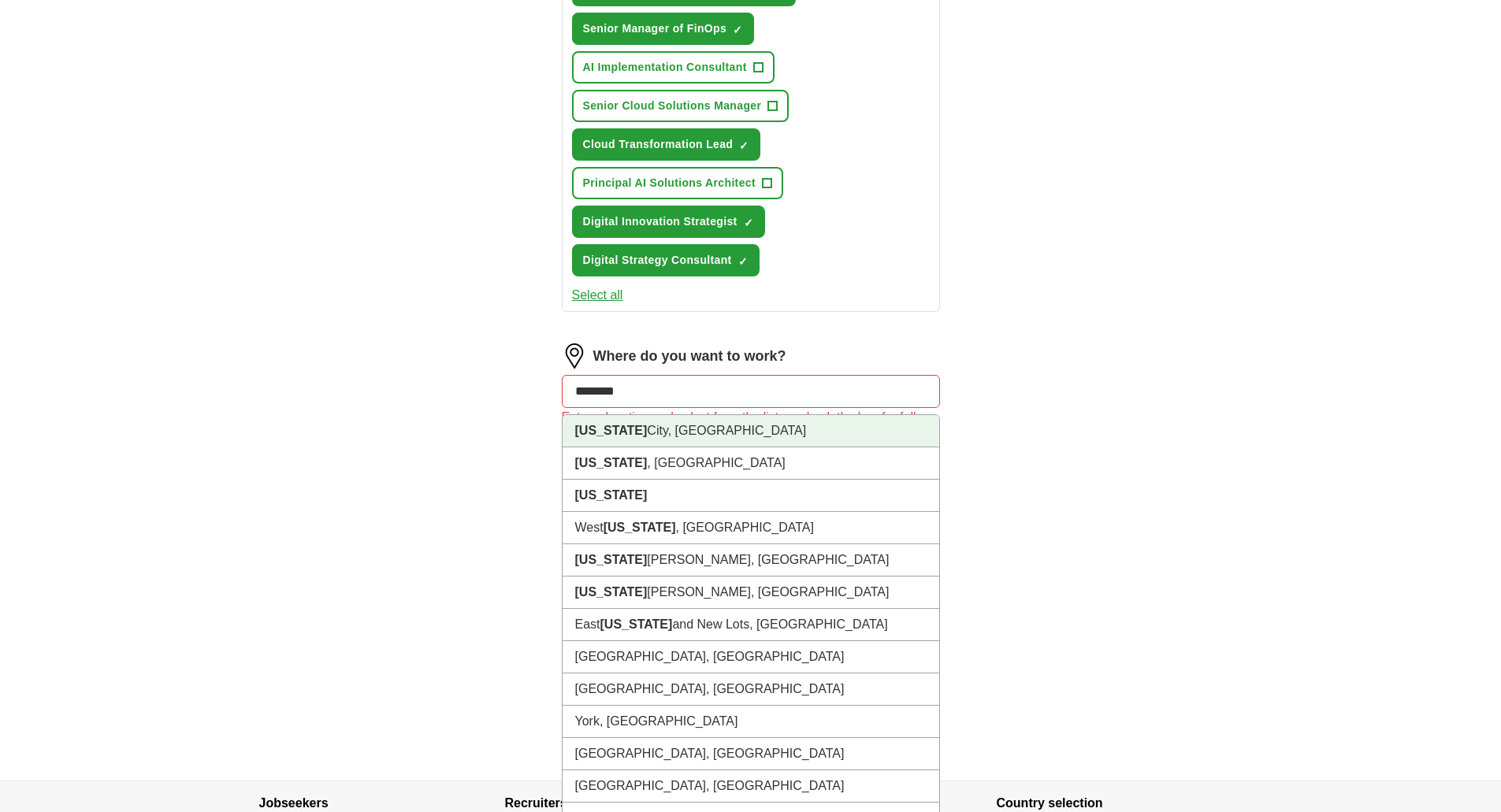
click at [631, 434] on li "[US_STATE][GEOGRAPHIC_DATA], [GEOGRAPHIC_DATA]" at bounding box center [751, 430] width 377 height 32
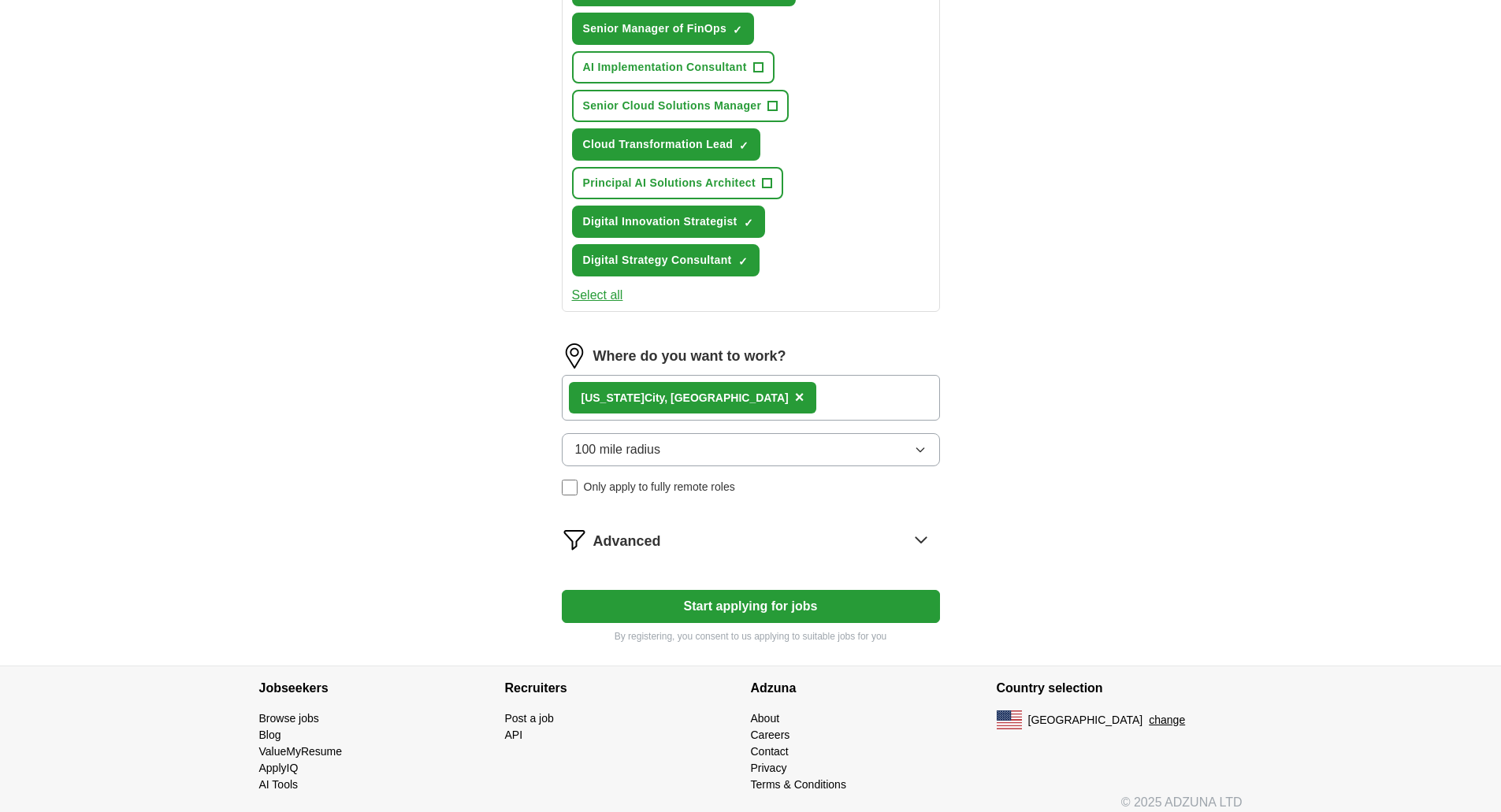
click at [774, 595] on button "Start applying for jobs" at bounding box center [751, 606] width 379 height 33
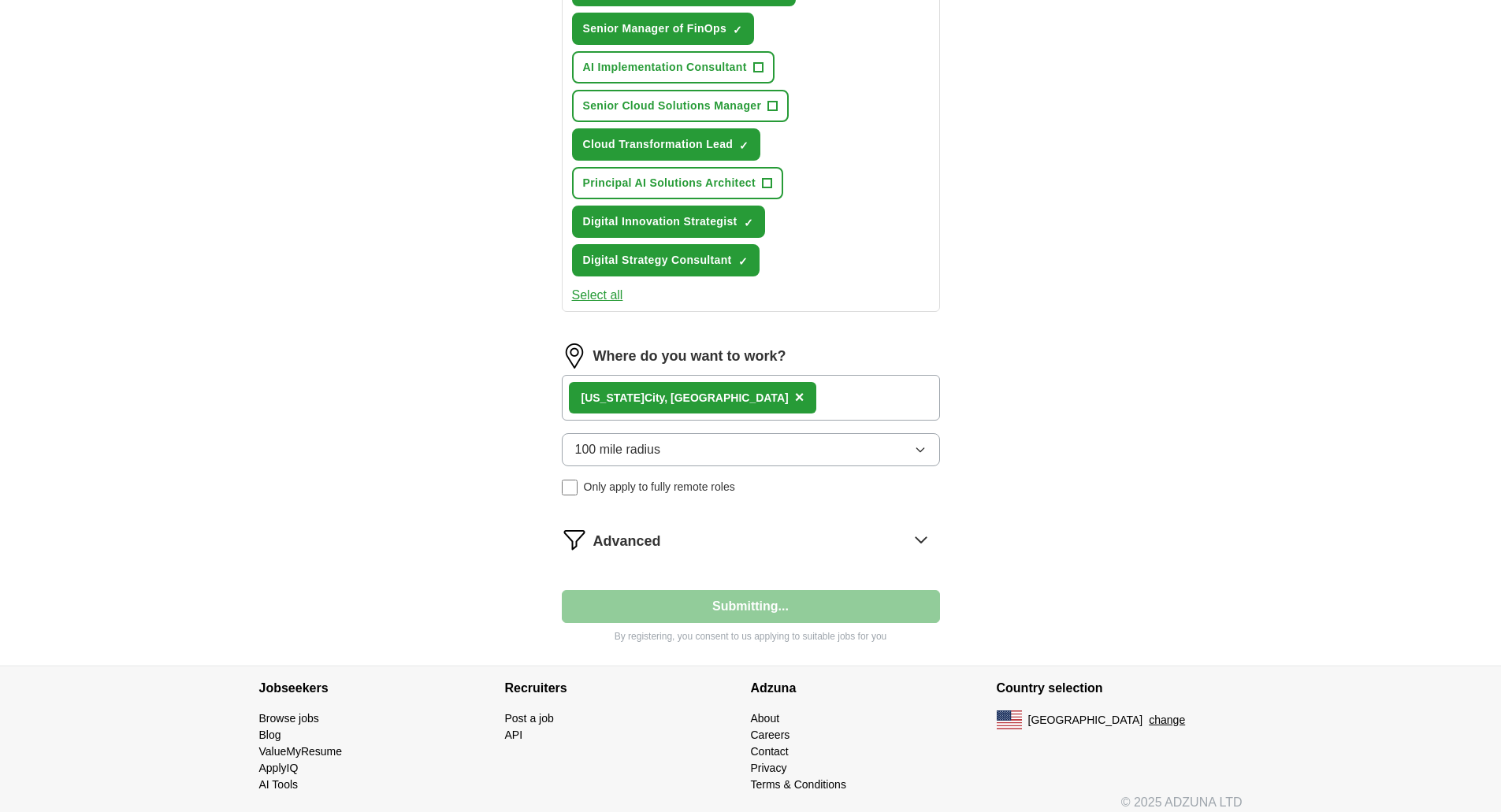
select select "**"
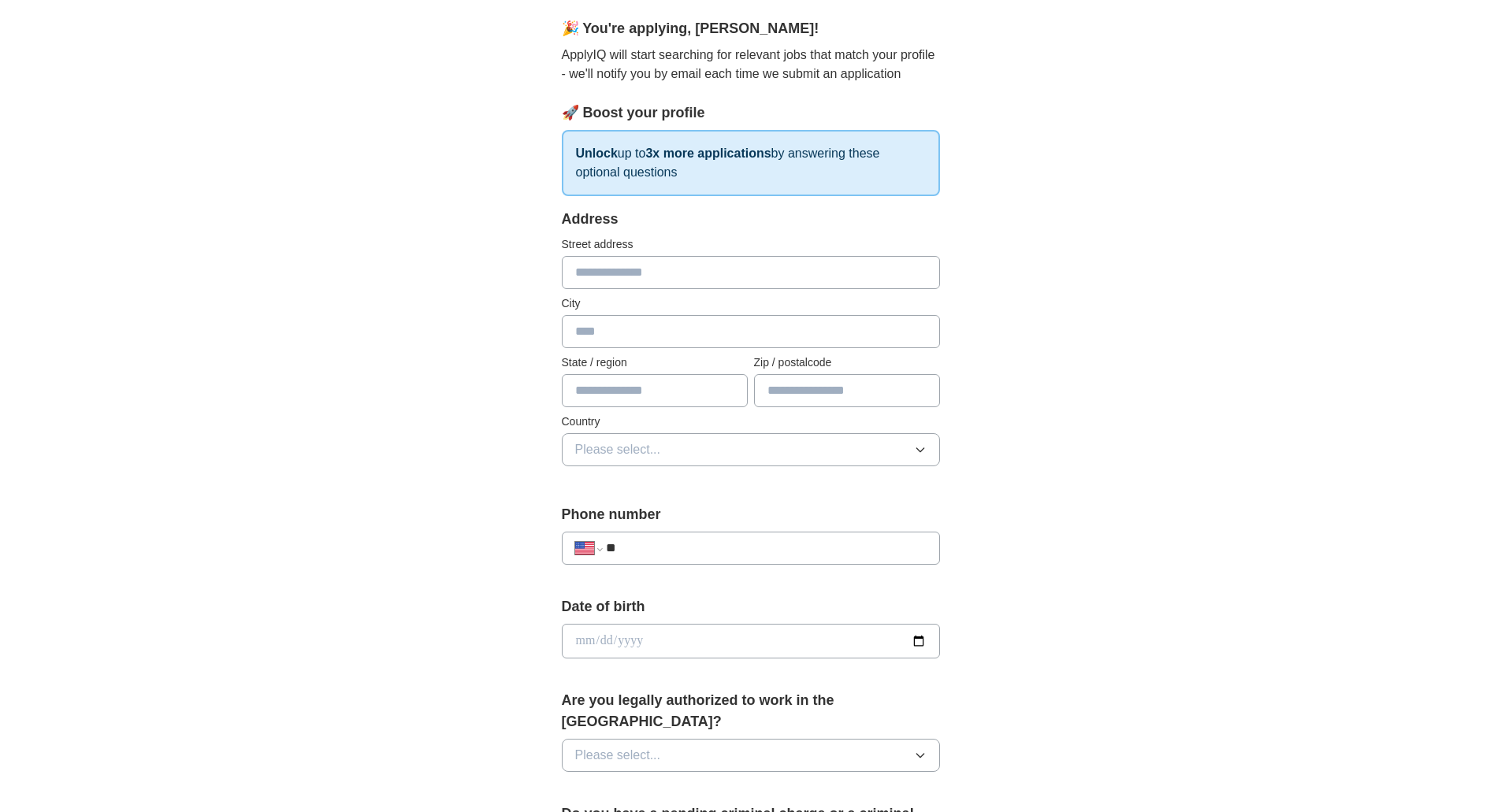
scroll to position [0, 0]
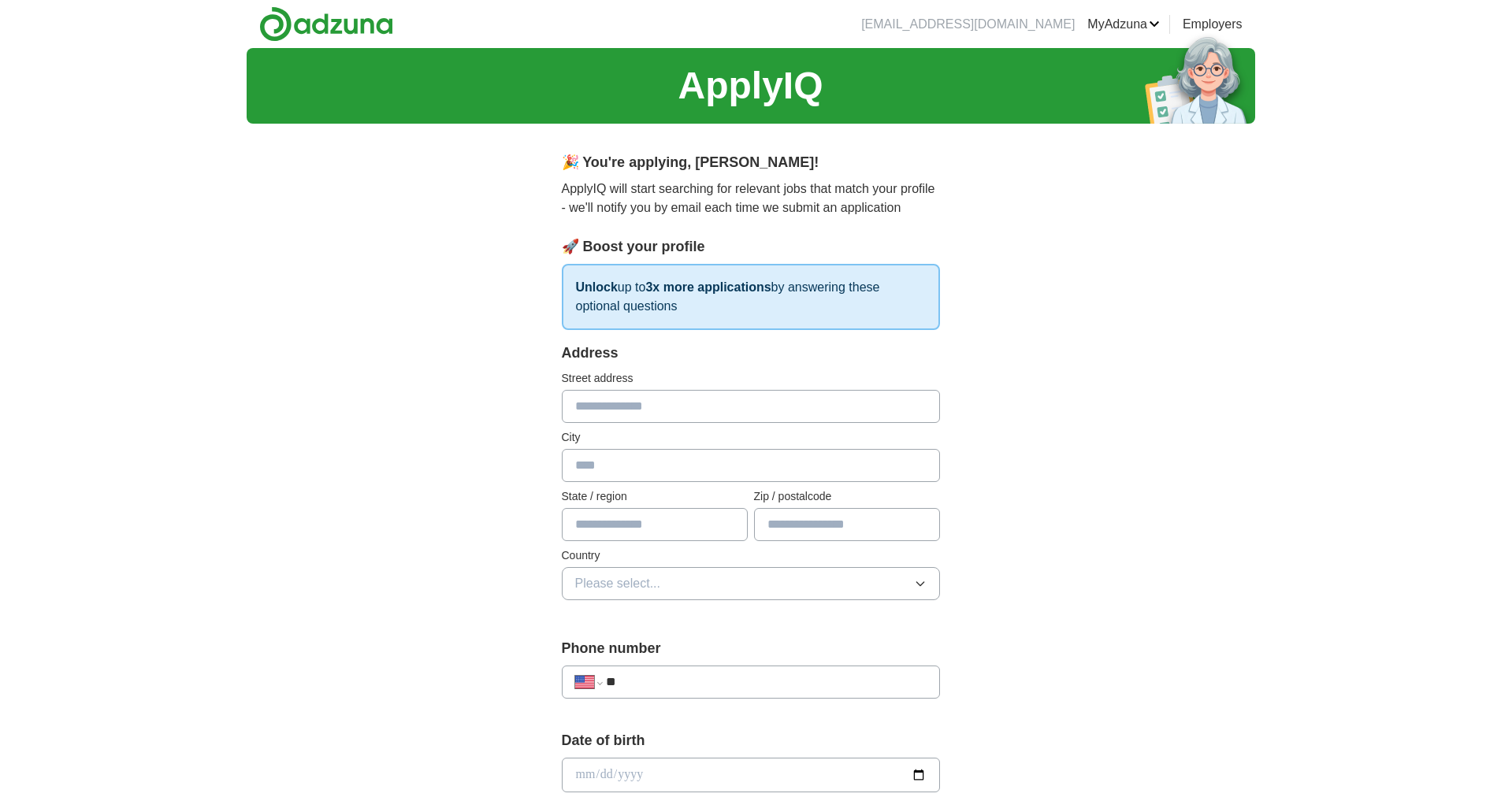
click at [602, 405] on input "text" at bounding box center [751, 406] width 379 height 33
type input "**********"
click at [647, 461] on input "text" at bounding box center [751, 465] width 379 height 33
type input "********"
click at [635, 519] on input "text" at bounding box center [655, 525] width 186 height 33
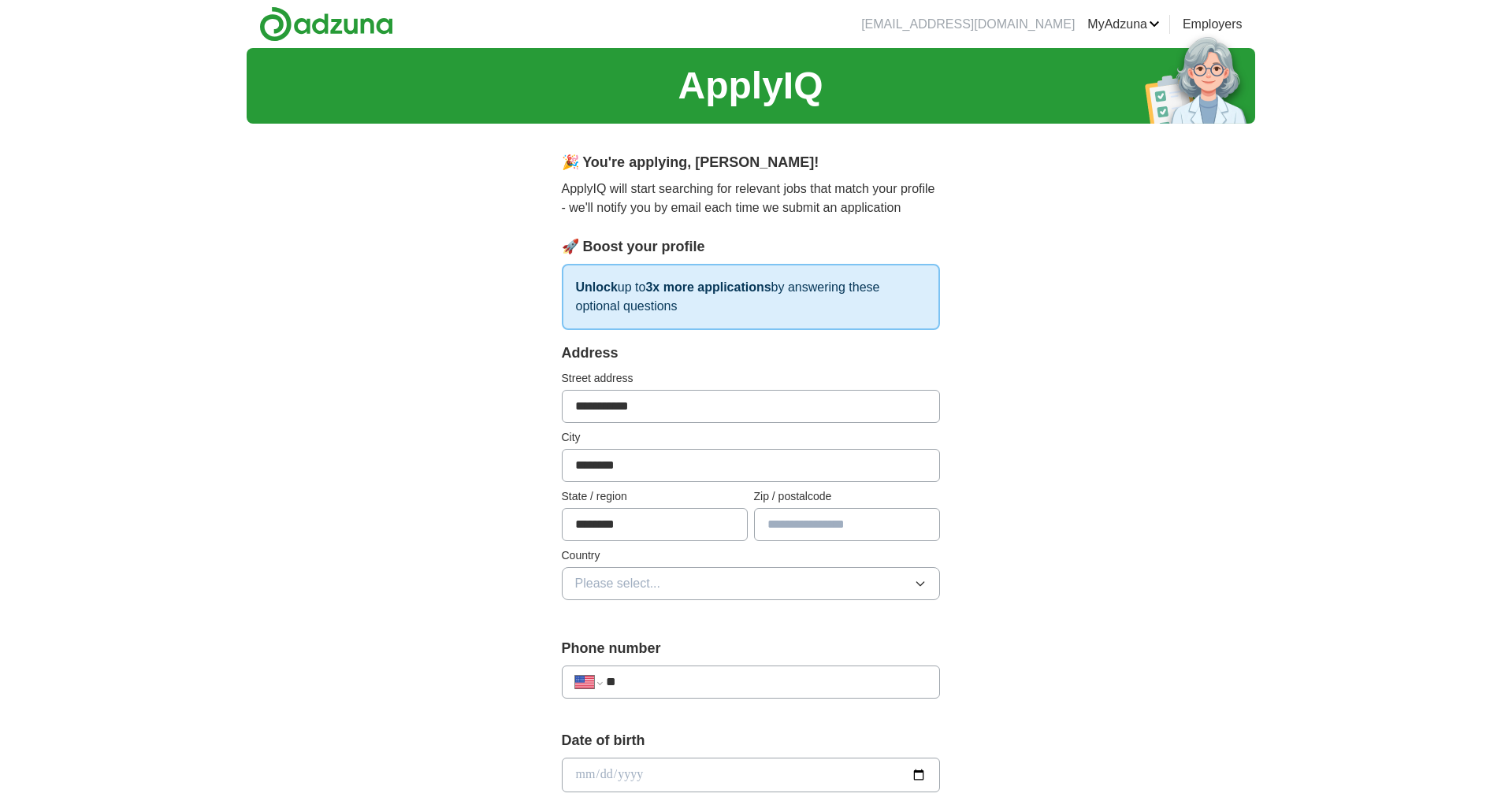
type input "********"
click at [831, 531] on input "text" at bounding box center [846, 525] width 186 height 33
type input "*****"
click at [730, 583] on button "Please select..." at bounding box center [751, 583] width 379 height 33
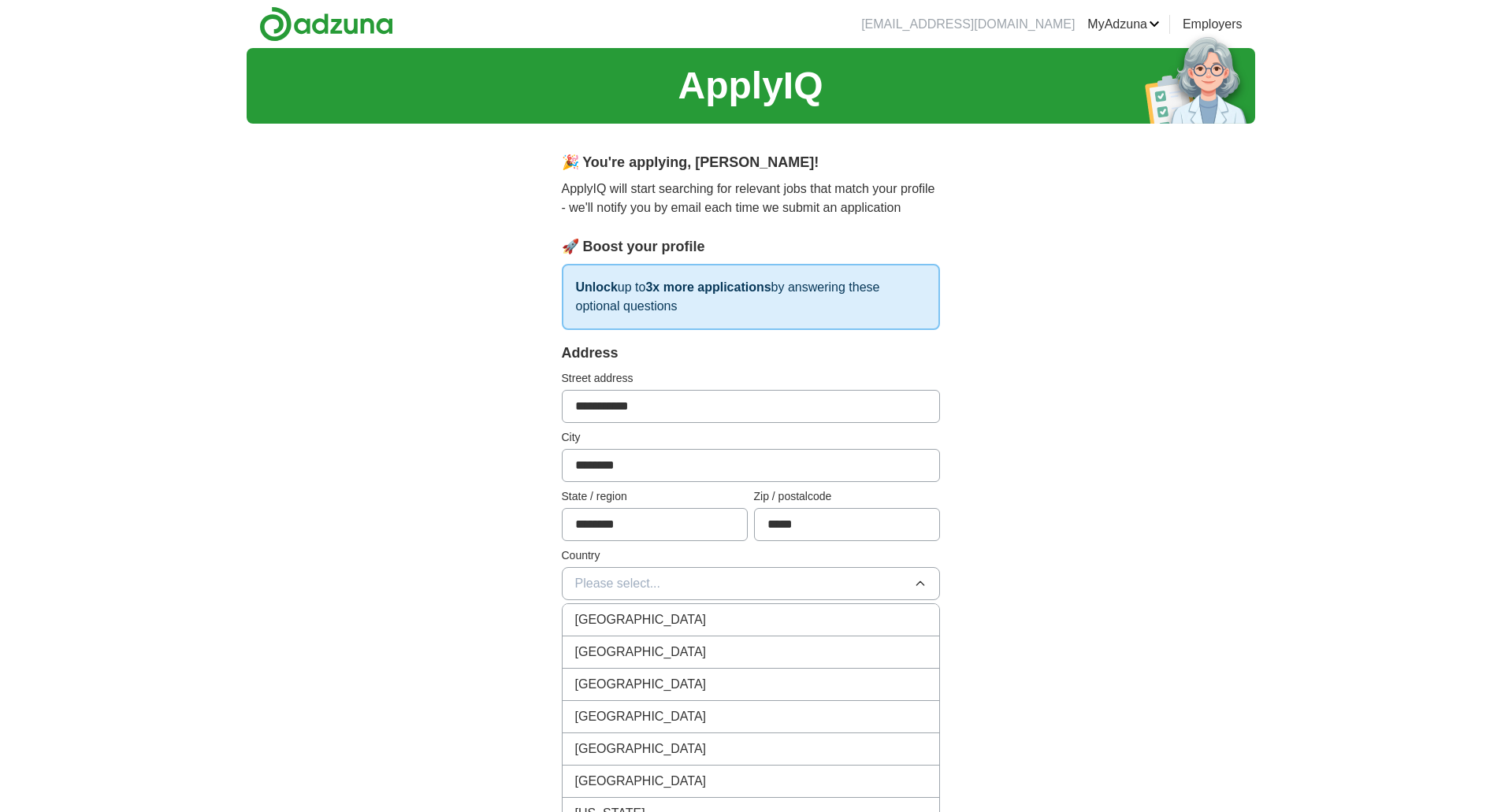
click at [636, 648] on span "[GEOGRAPHIC_DATA]" at bounding box center [641, 652] width 131 height 19
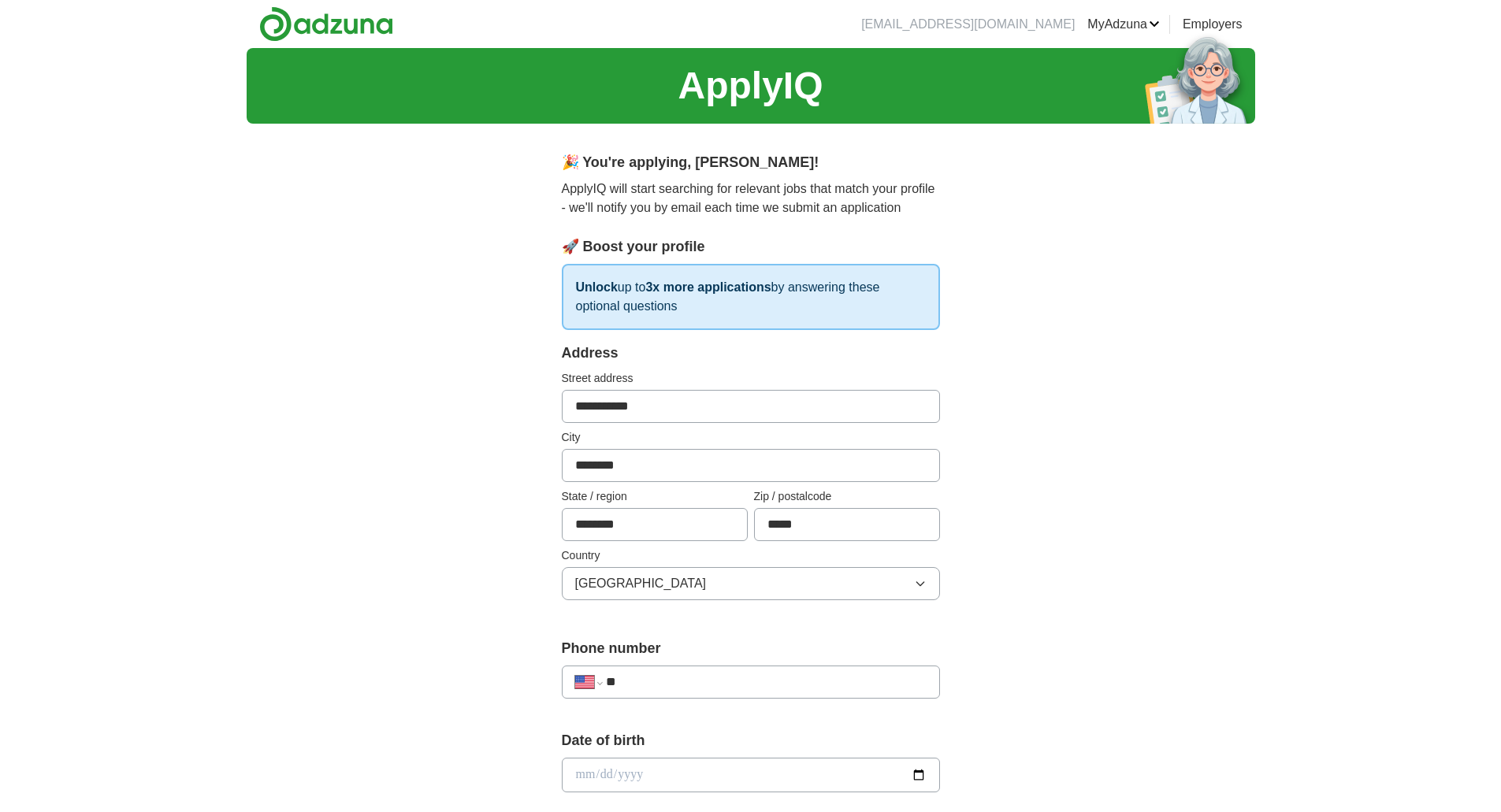
scroll to position [236, 0]
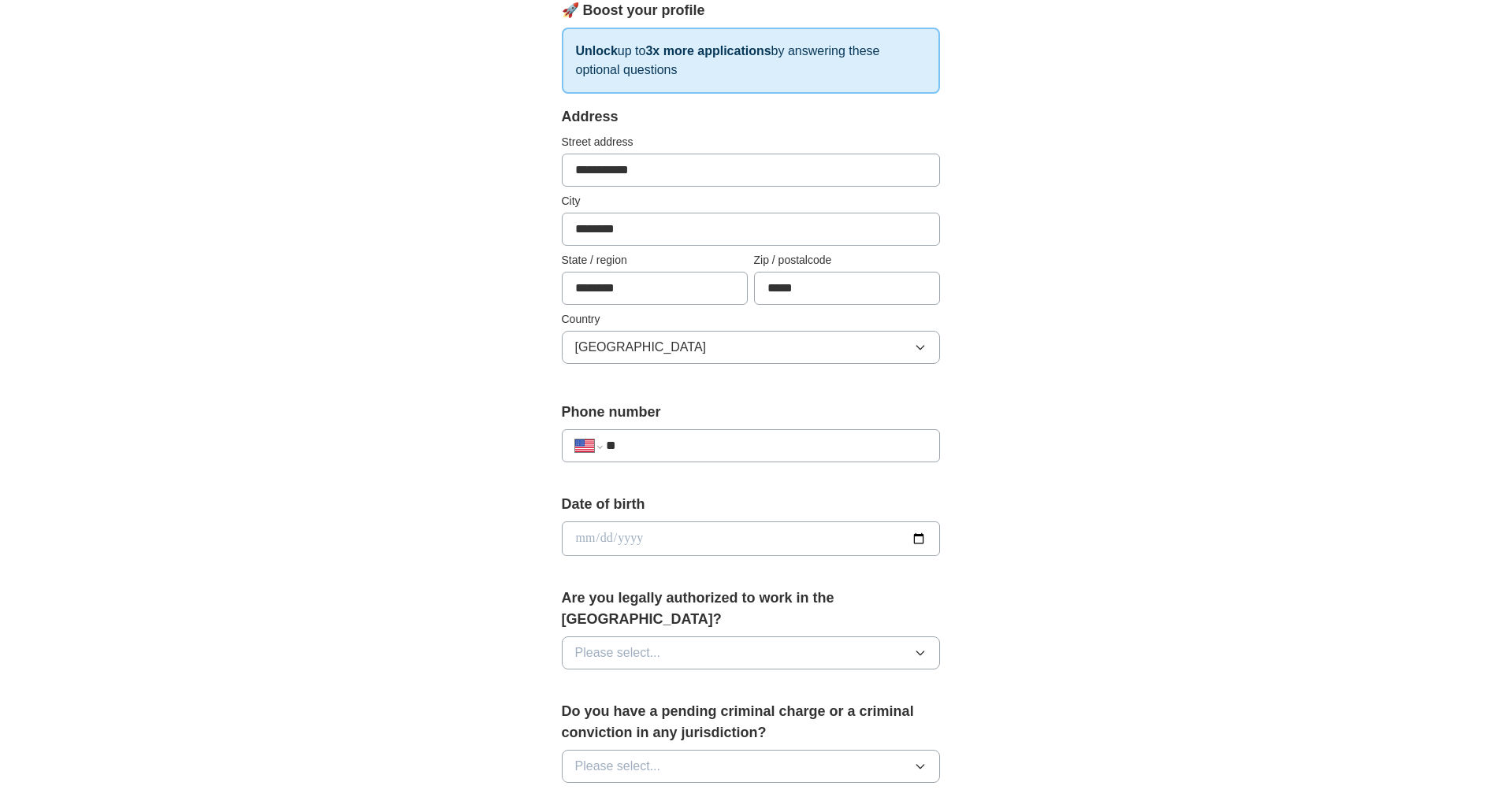
click at [679, 448] on input "**" at bounding box center [765, 445] width 320 height 19
type input "**********"
click at [659, 530] on input "date" at bounding box center [751, 539] width 379 height 35
type input "**********"
click at [741, 636] on button "Please select..." at bounding box center [751, 653] width 379 height 33
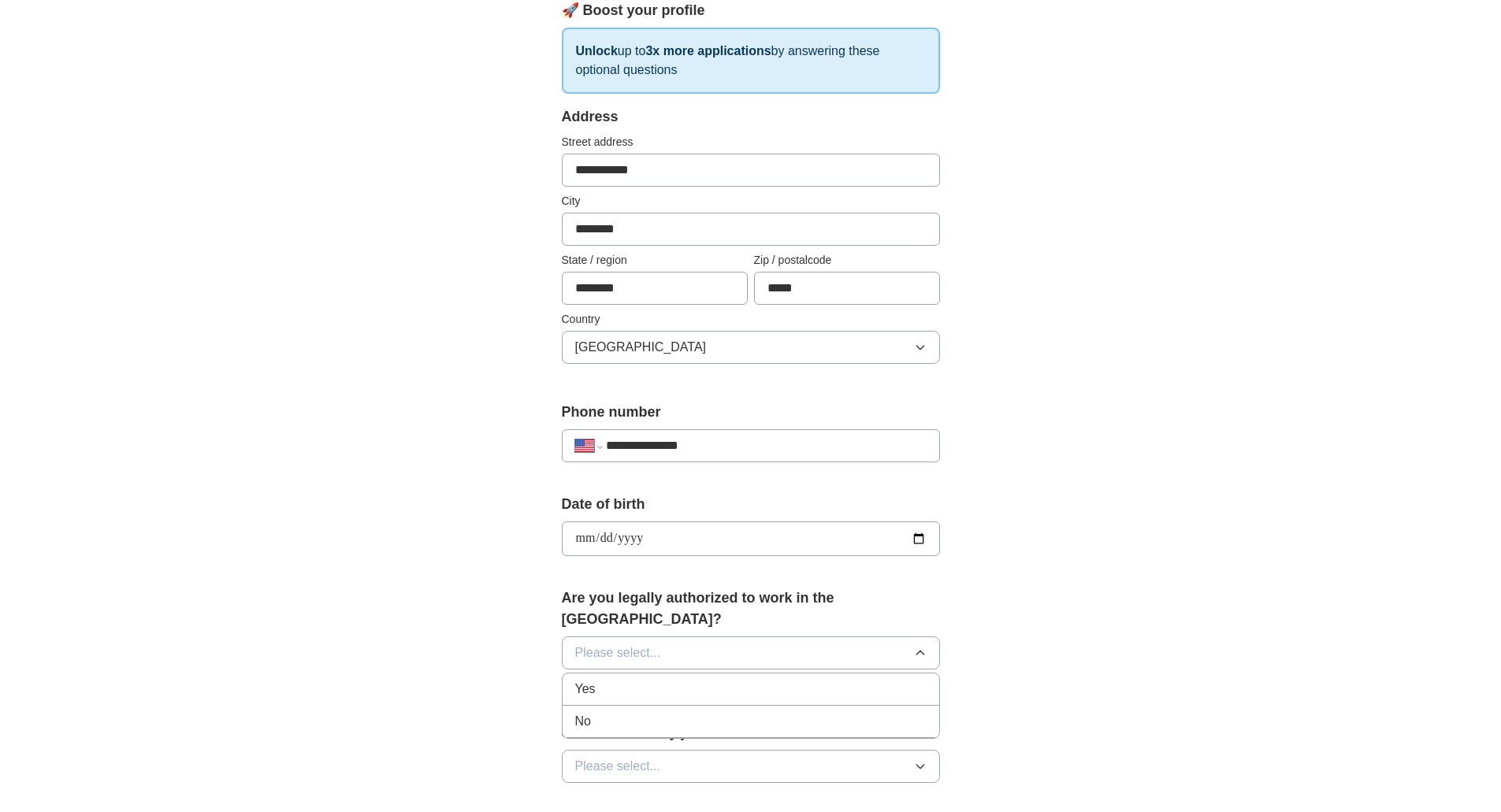
click at [601, 680] on div "Yes" at bounding box center [750, 689] width 351 height 19
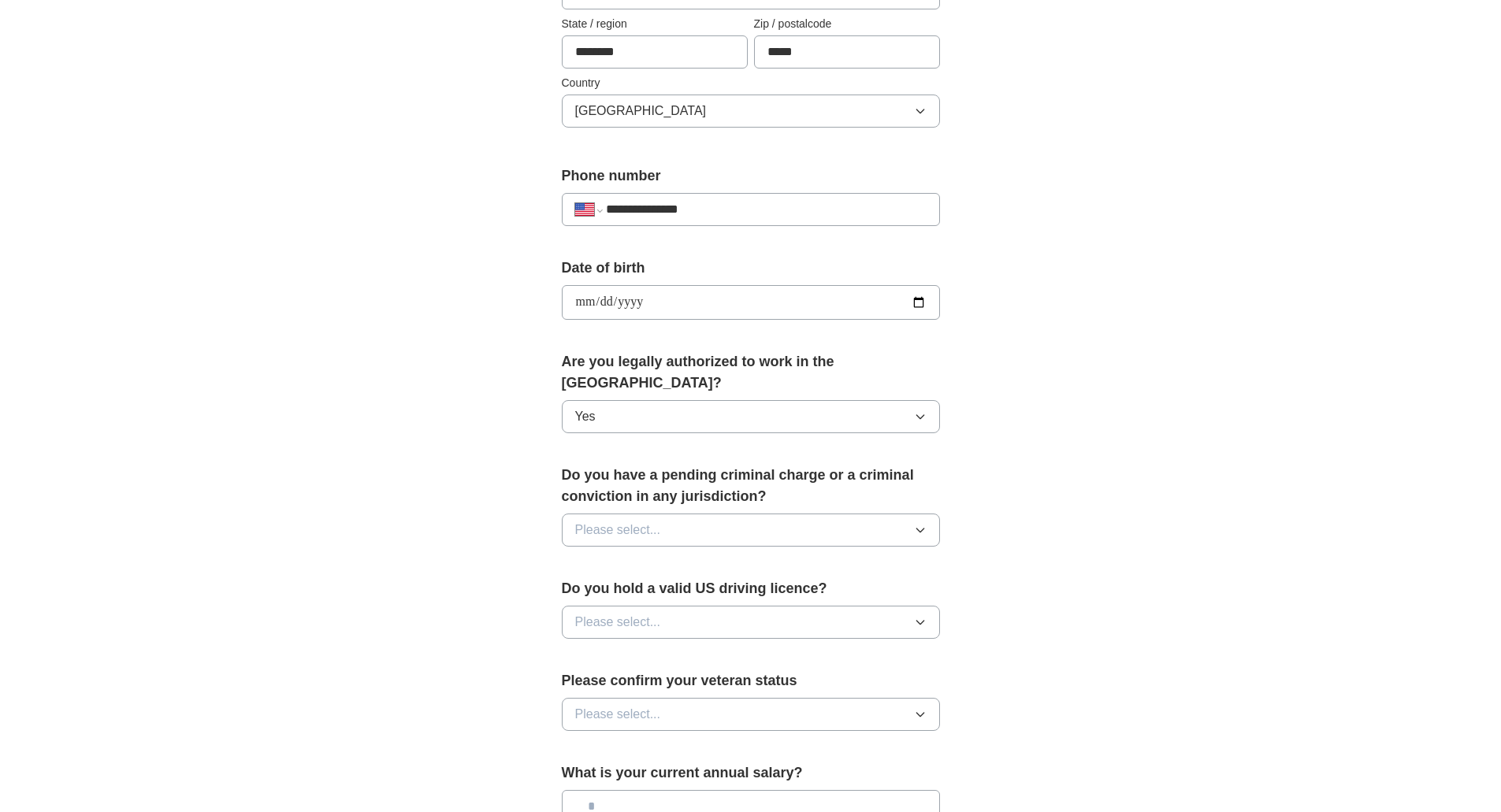
click at [603, 523] on button "Please select..." at bounding box center [751, 529] width 379 height 33
click at [595, 589] on div "No" at bounding box center [750, 598] width 351 height 19
click at [686, 612] on button "Please select..." at bounding box center [751, 622] width 379 height 33
drag, startPoint x: 593, startPoint y: 633, endPoint x: 853, endPoint y: 583, distance: 264.8
click at [593, 648] on span "Yes" at bounding box center [585, 658] width 21 height 19
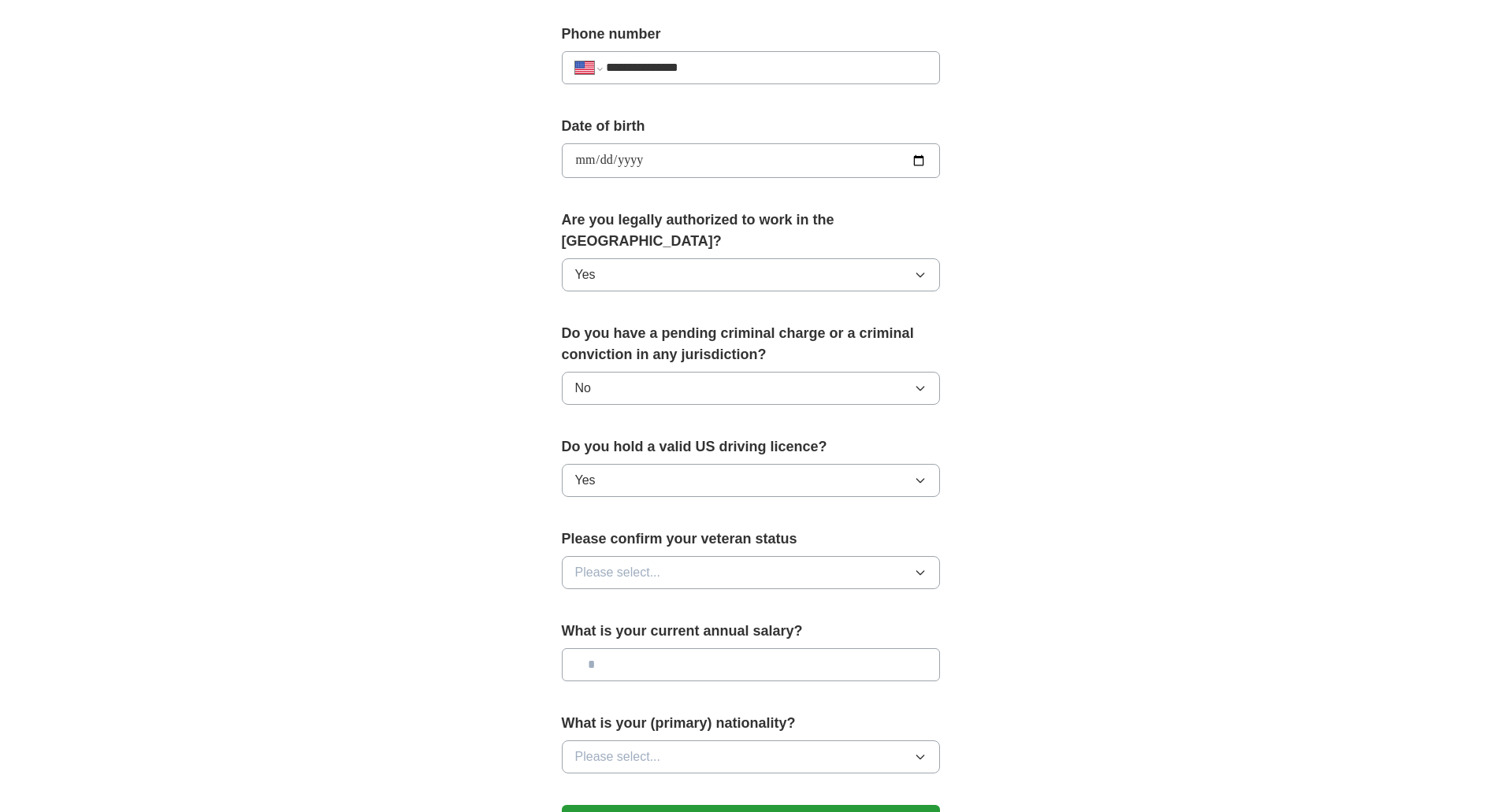
scroll to position [709, 0]
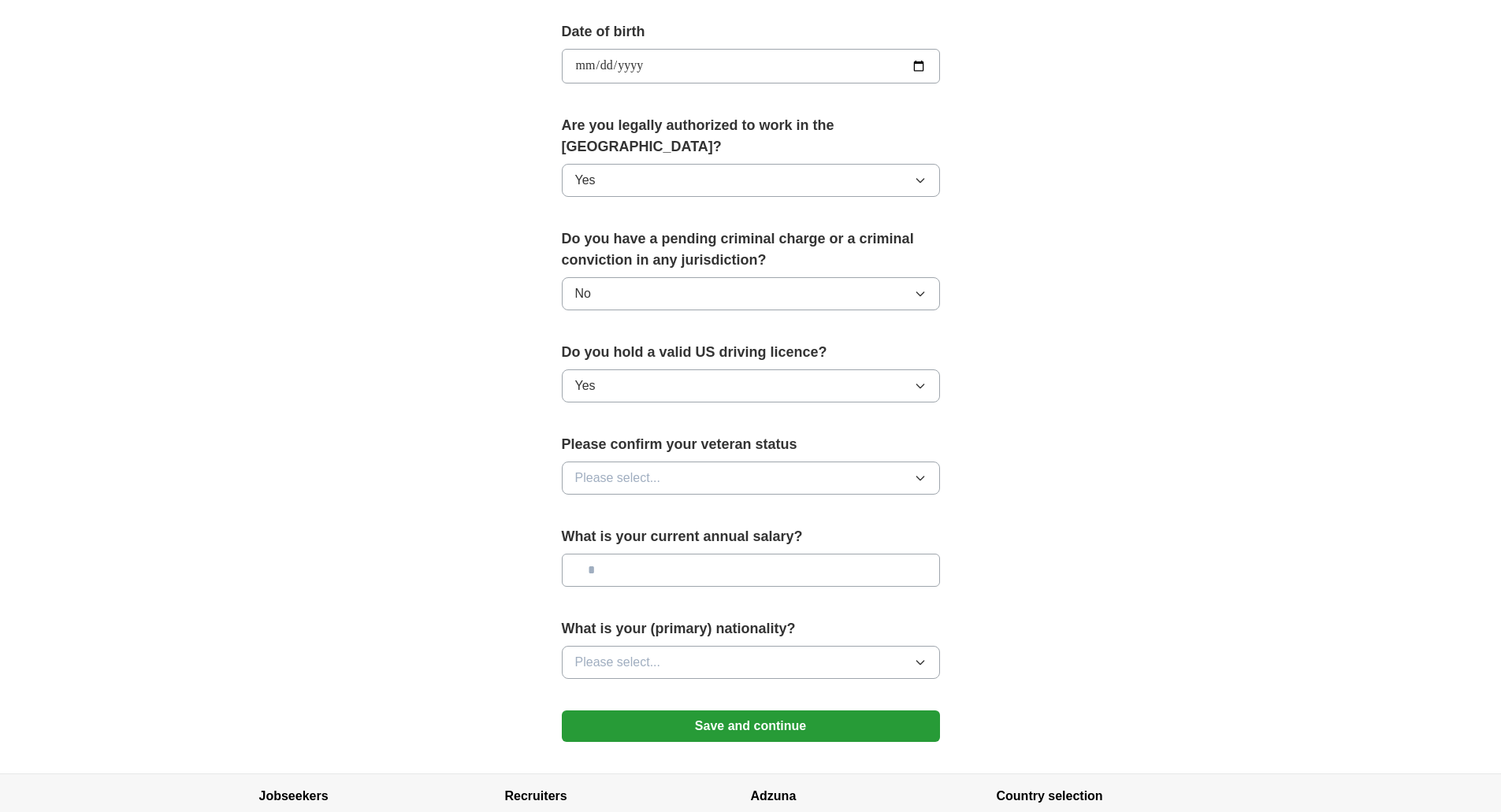
click at [653, 468] on span "Please select..." at bounding box center [618, 477] width 86 height 19
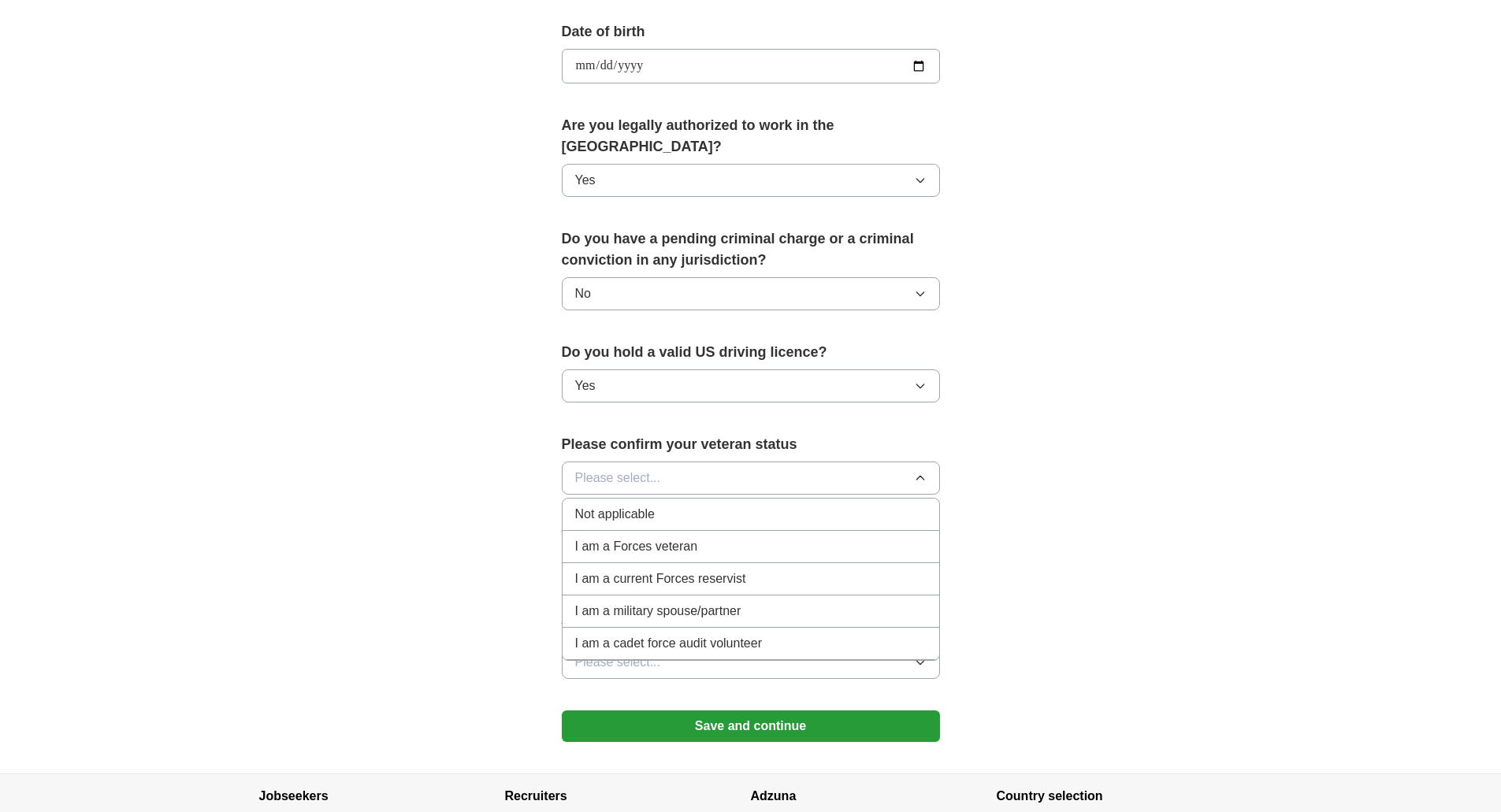
drag, startPoint x: 629, startPoint y: 491, endPoint x: 946, endPoint y: 494, distance: 317.0
click at [630, 505] on span "Not applicable" at bounding box center [615, 514] width 79 height 19
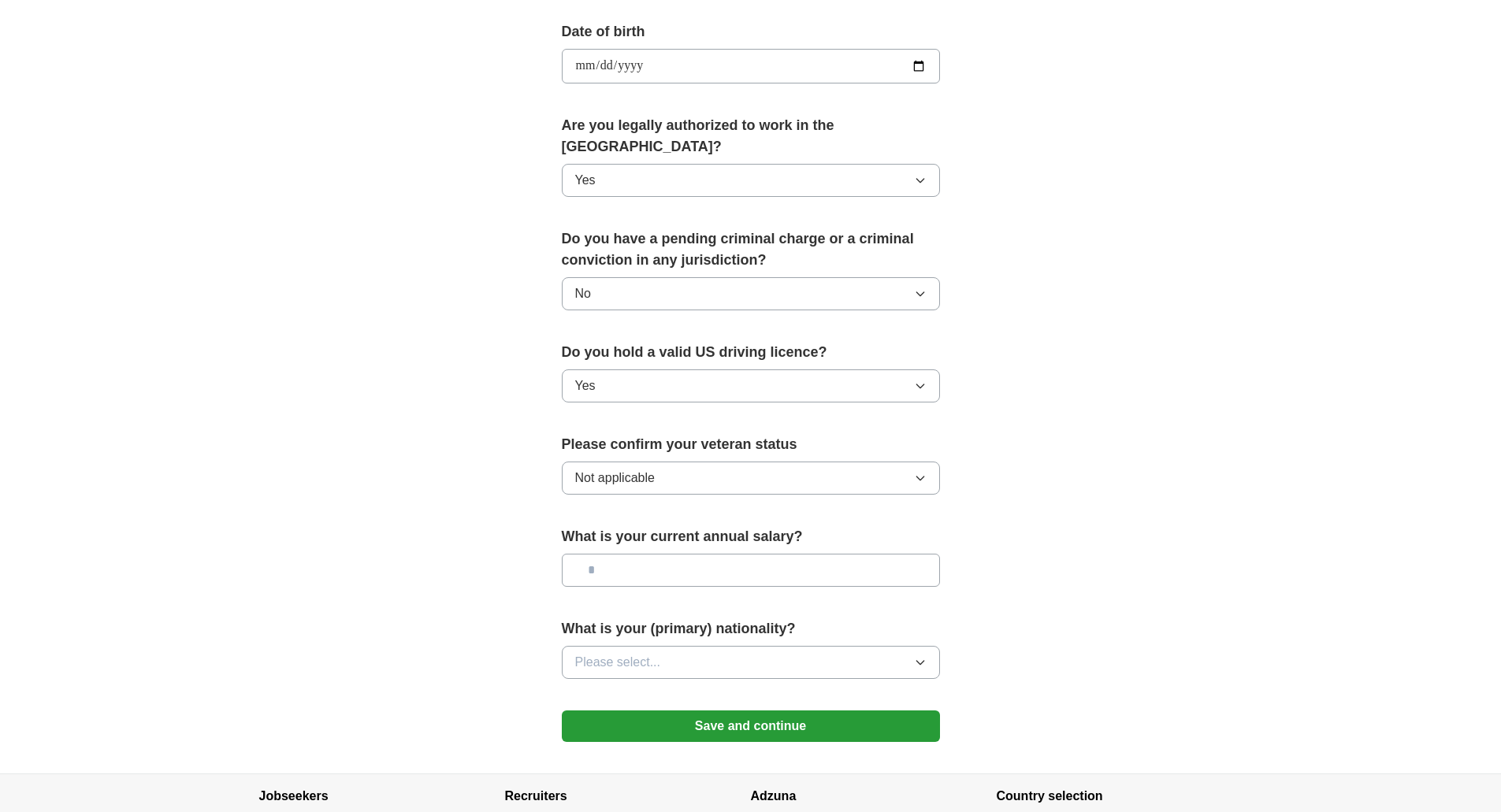
click at [1151, 472] on div "**********" at bounding box center [750, 56] width 1008 height 1434
drag, startPoint x: 674, startPoint y: 585, endPoint x: 656, endPoint y: 578, distance: 19.3
click at [674, 585] on form "**********" at bounding box center [751, 196] width 379 height 1123
drag, startPoint x: 643, startPoint y: 554, endPoint x: 663, endPoint y: 552, distance: 20.1
click at [646, 553] on input "text" at bounding box center [751, 570] width 379 height 33
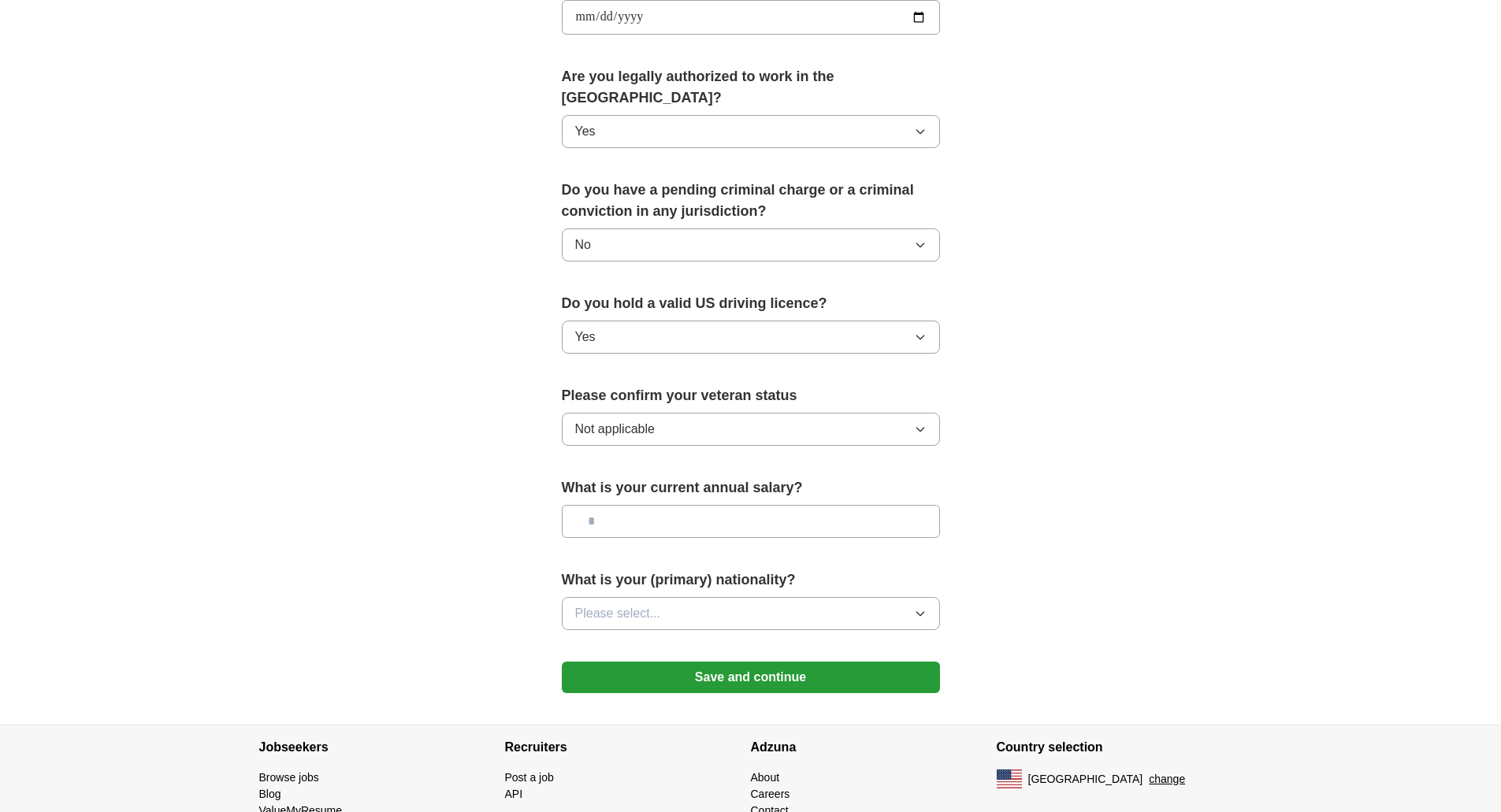
scroll to position [808, 0]
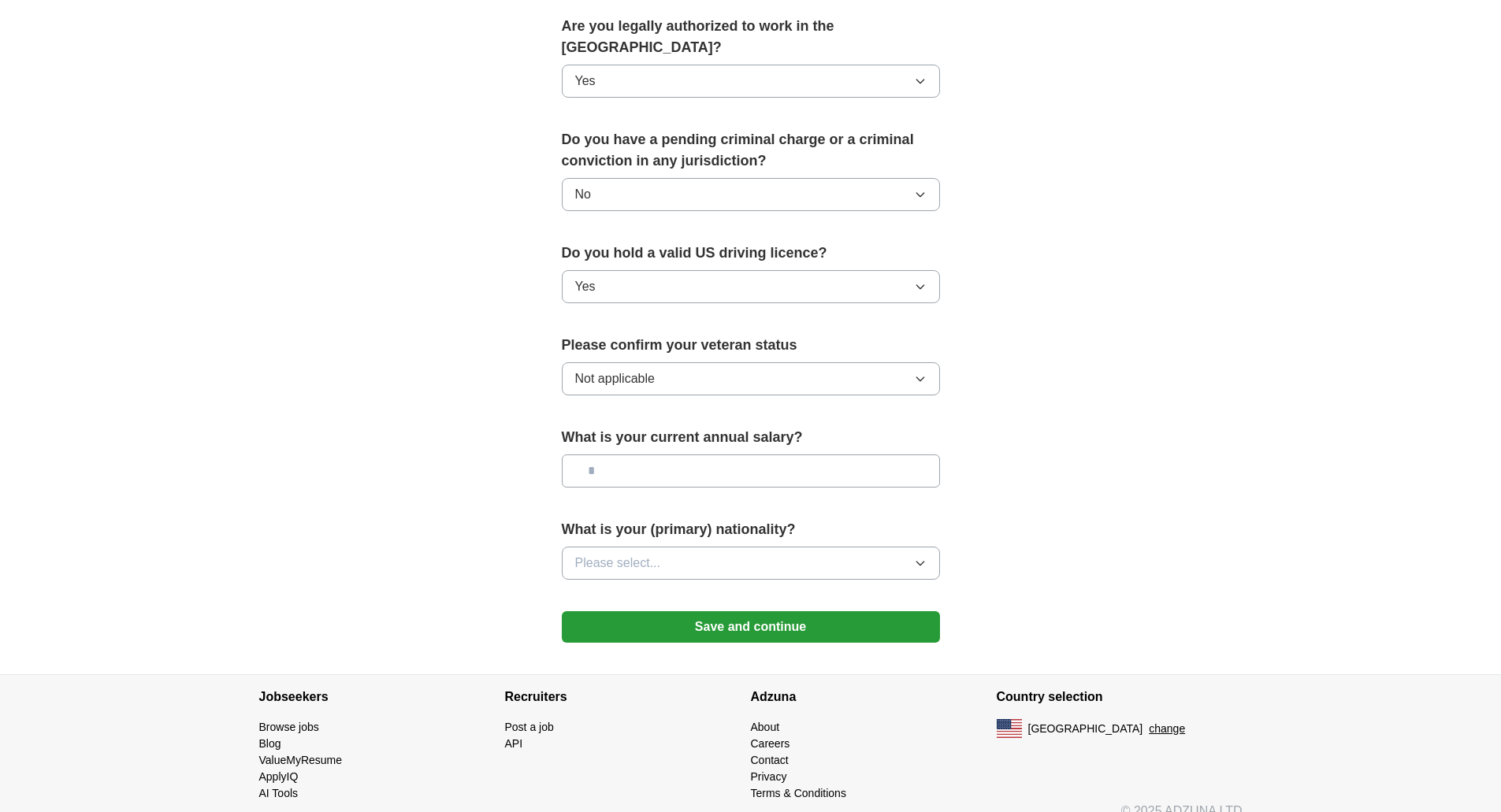
click at [622, 551] on button "Please select..." at bounding box center [751, 563] width 379 height 33
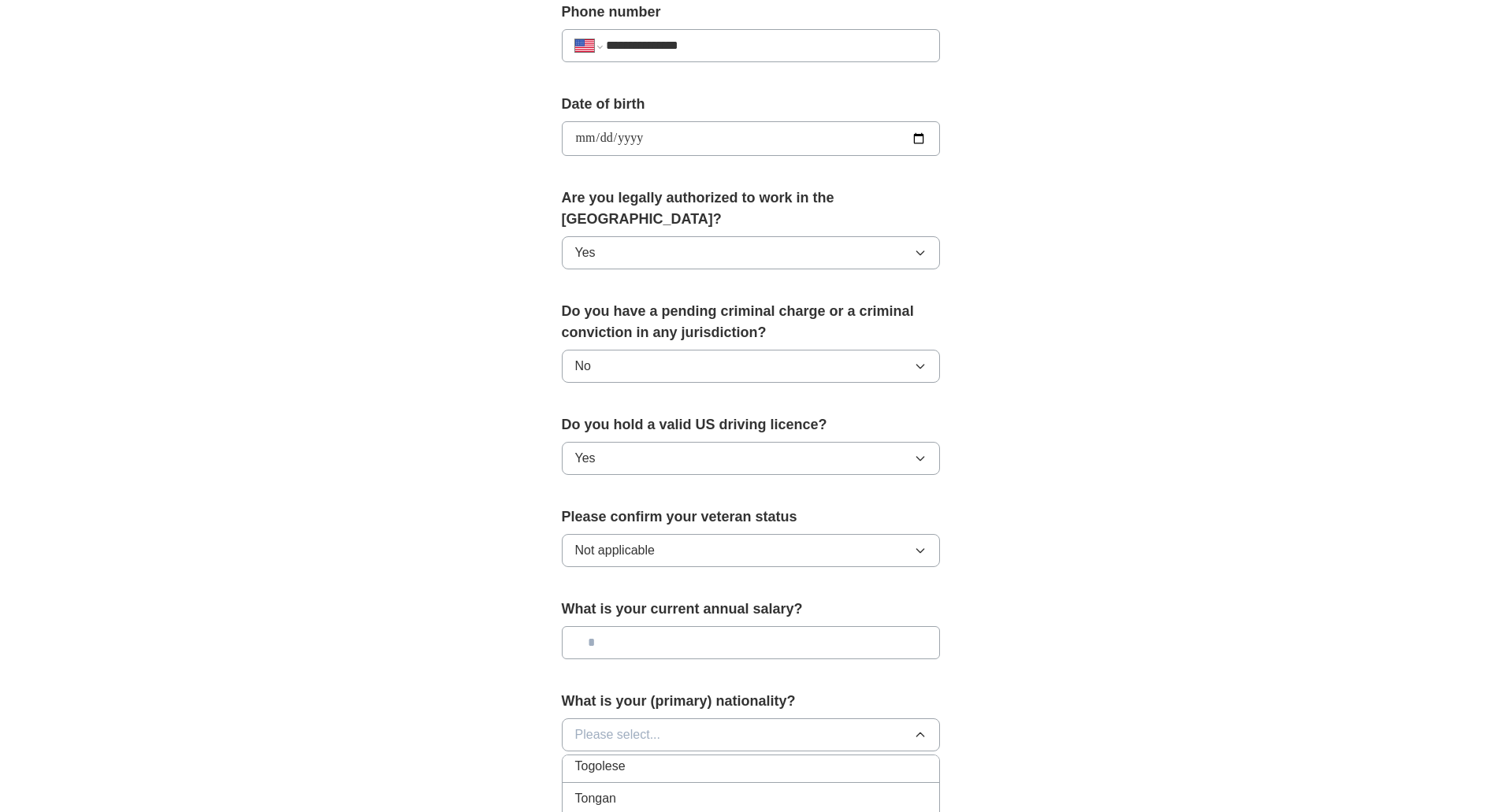
scroll to position [5696, 0]
click at [1190, 676] on div "**********" at bounding box center [750, 129] width 1008 height 1434
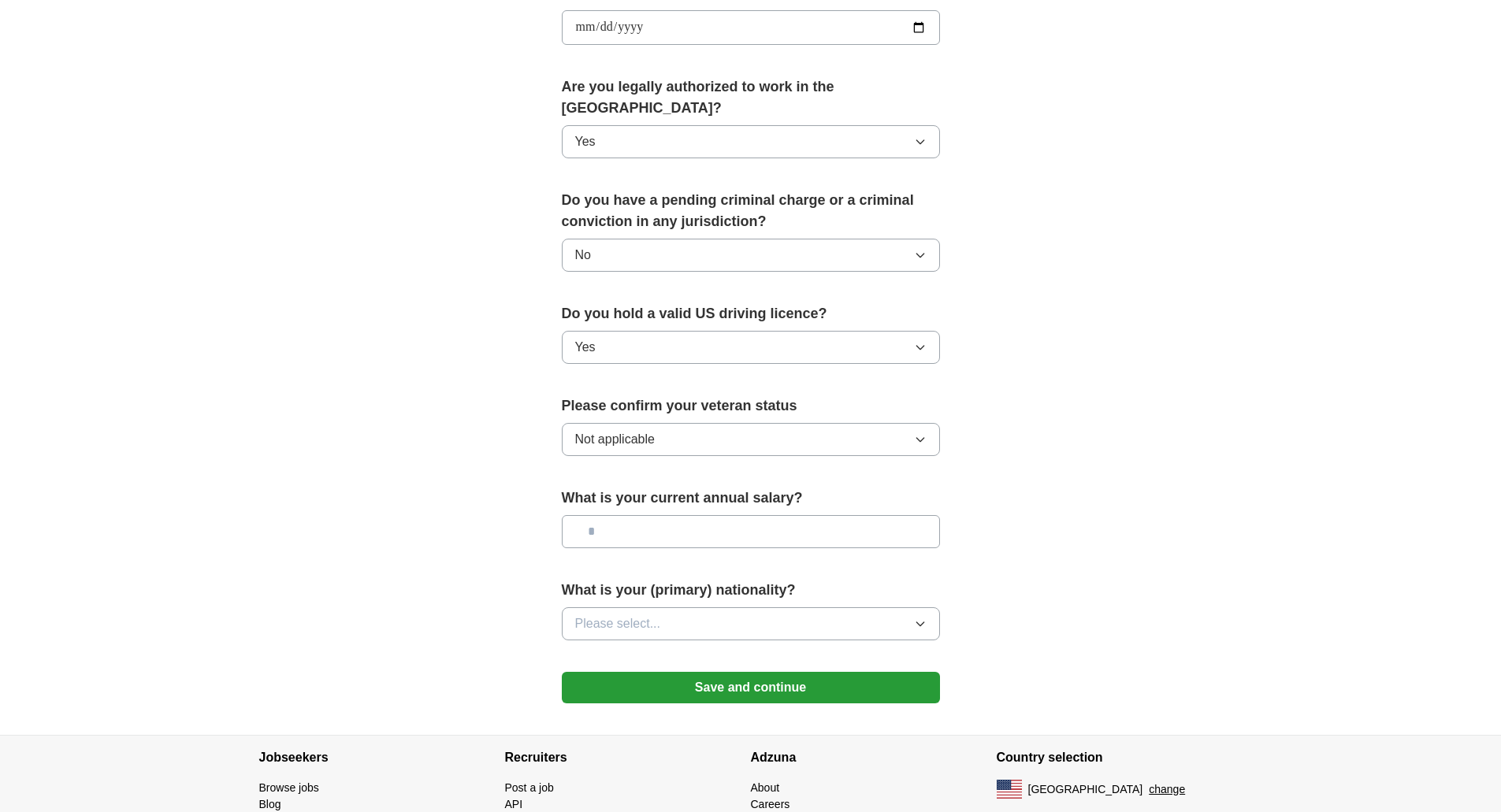
scroll to position [808, 0]
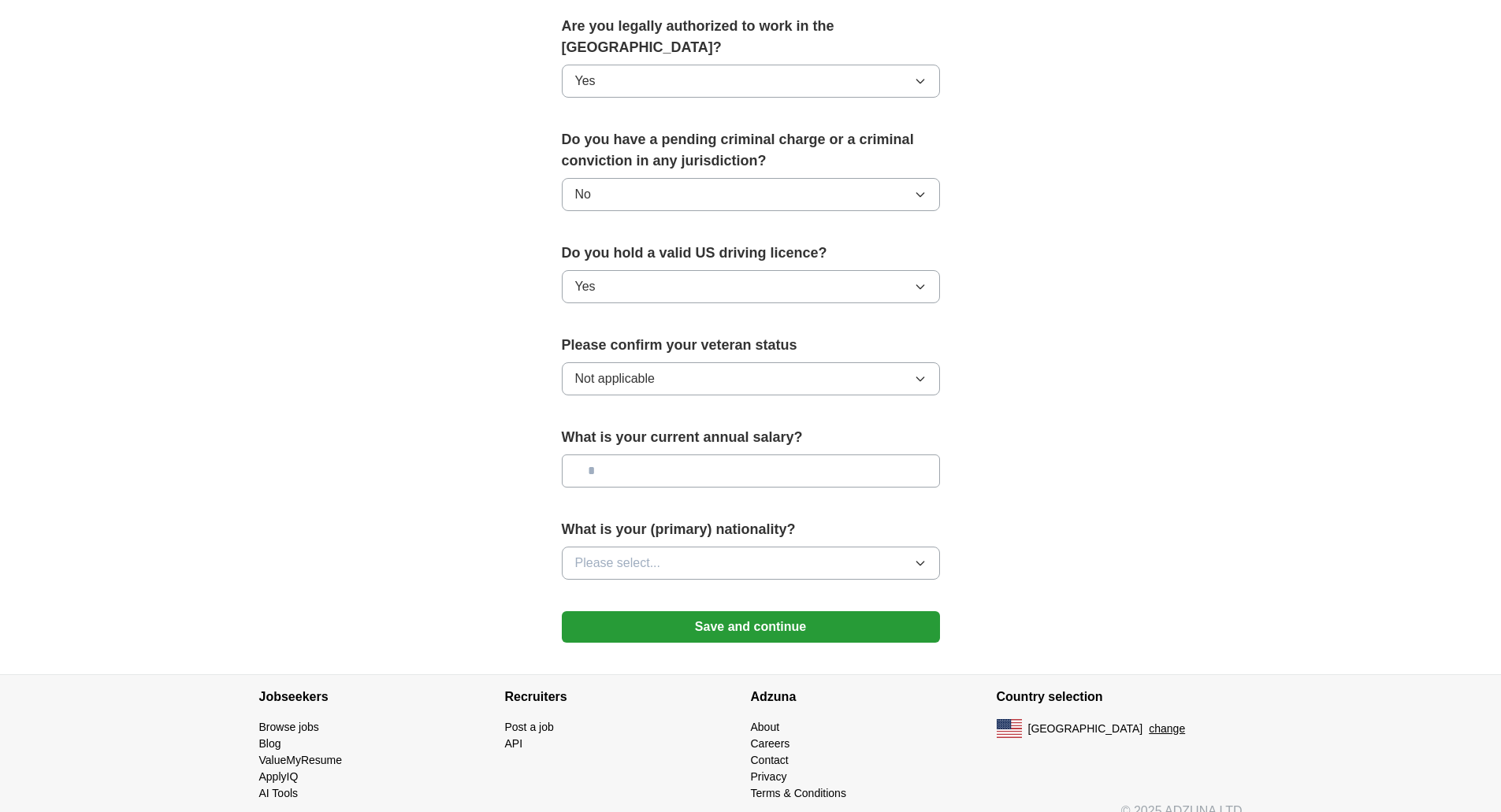
click at [747, 611] on button "Save and continue" at bounding box center [751, 627] width 379 height 31
